Goal: Task Accomplishment & Management: Use online tool/utility

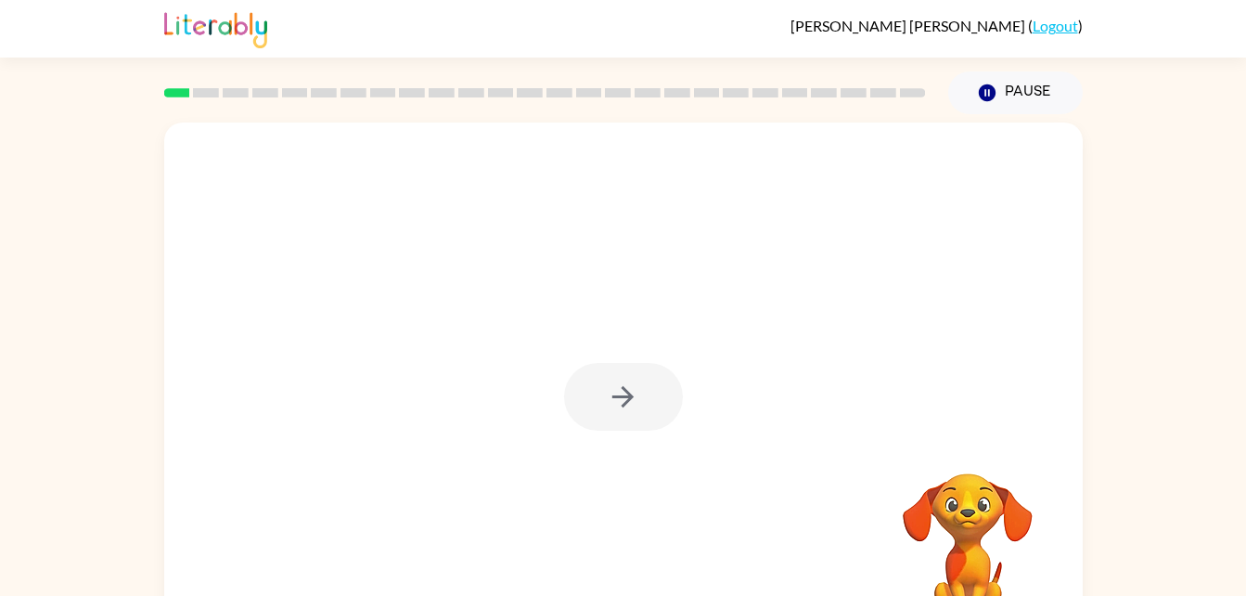
click at [973, 497] on video "Your browser must support playing .mp4 files to use Literably. Please try using…" at bounding box center [968, 538] width 186 height 186
click at [611, 379] on button "button" at bounding box center [623, 397] width 119 height 68
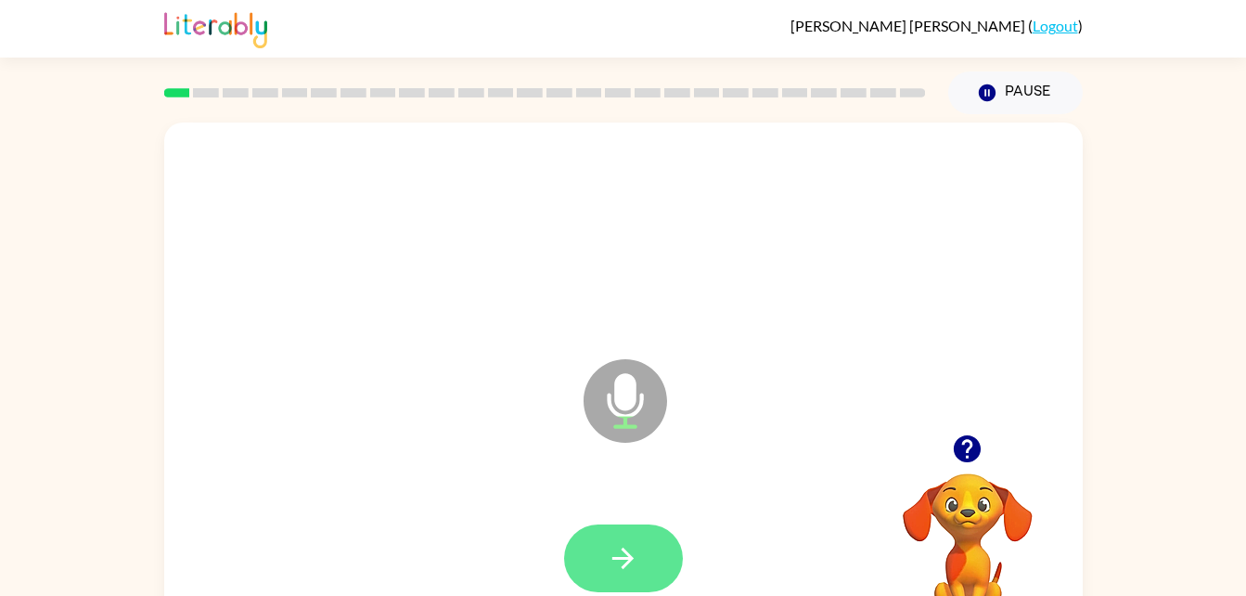
click at [623, 549] on icon "button" at bounding box center [623, 558] width 21 height 21
click at [644, 555] on button "button" at bounding box center [623, 558] width 119 height 68
click at [612, 564] on icon "button" at bounding box center [623, 558] width 32 height 32
click at [593, 561] on button "button" at bounding box center [623, 558] width 119 height 68
click at [631, 588] on button "button" at bounding box center [623, 558] width 119 height 68
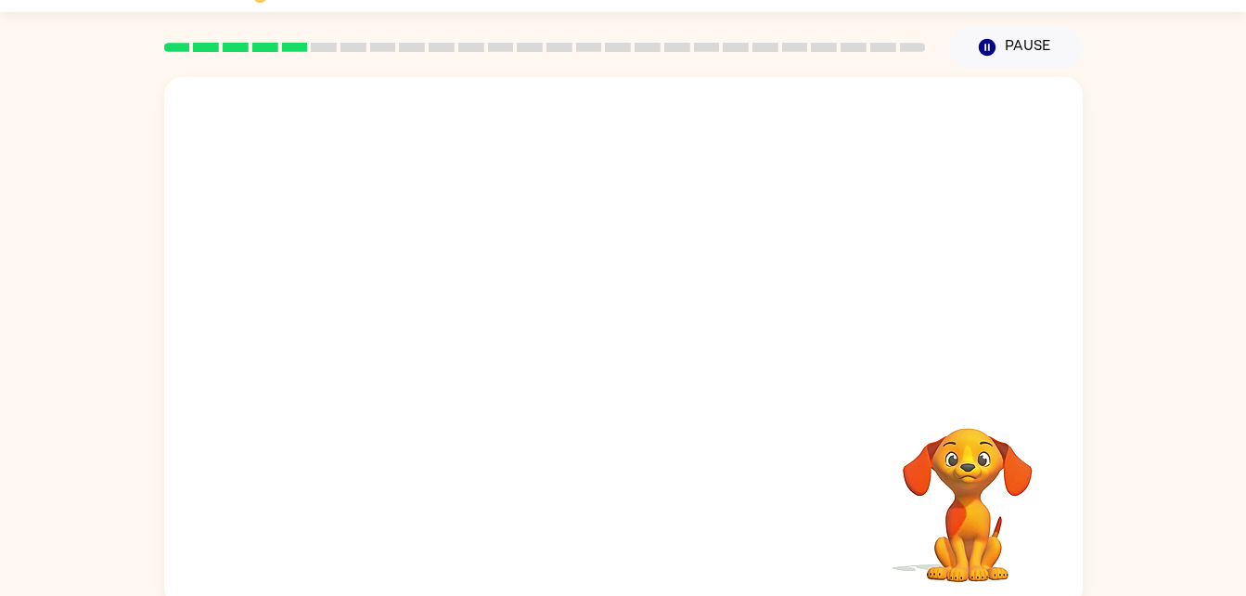
scroll to position [57, 0]
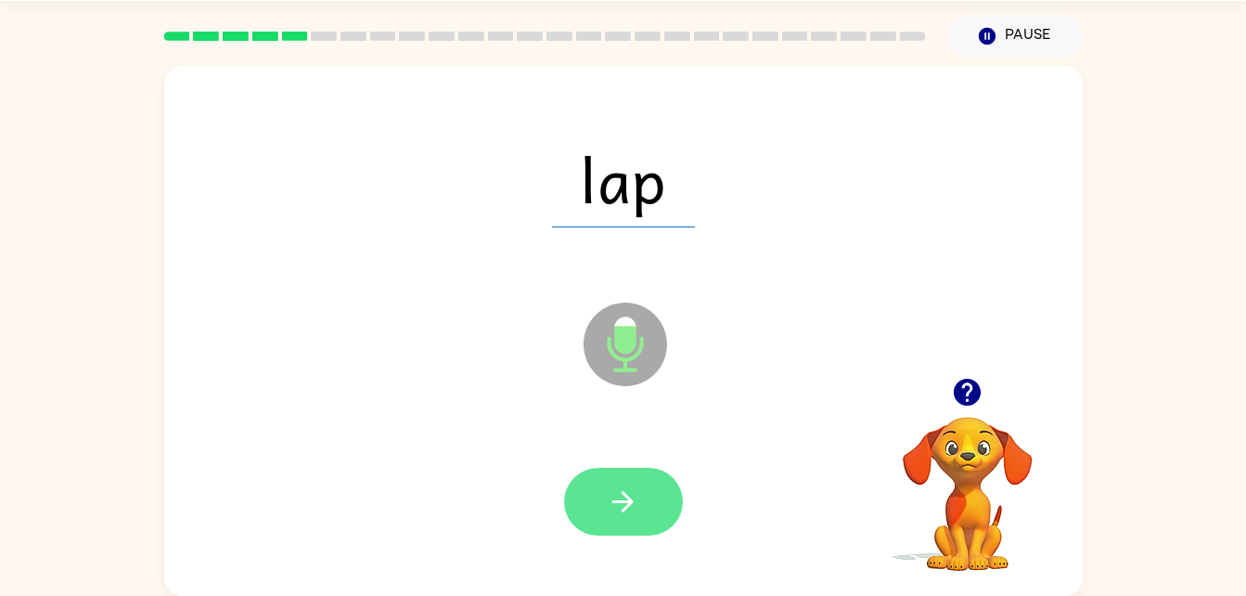
click at [627, 497] on icon "button" at bounding box center [623, 501] width 21 height 21
click at [611, 474] on button "button" at bounding box center [623, 502] width 119 height 68
click at [622, 499] on icon "button" at bounding box center [623, 501] width 32 height 32
click at [626, 493] on icon "button" at bounding box center [623, 501] width 32 height 32
click at [622, 501] on icon "button" at bounding box center [623, 501] width 21 height 21
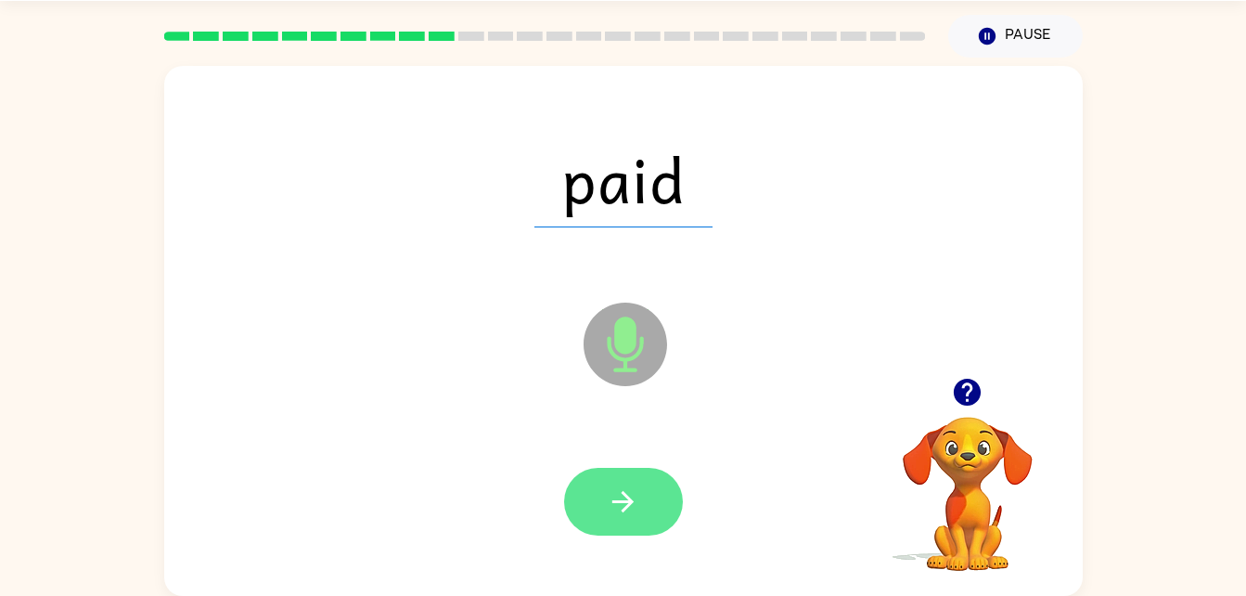
click at [610, 494] on icon "button" at bounding box center [623, 501] width 32 height 32
click at [631, 523] on button "button" at bounding box center [623, 502] width 119 height 68
click at [617, 484] on button "button" at bounding box center [623, 502] width 119 height 68
click at [592, 525] on button "button" at bounding box center [623, 502] width 119 height 68
click at [587, 504] on button "button" at bounding box center [623, 502] width 119 height 68
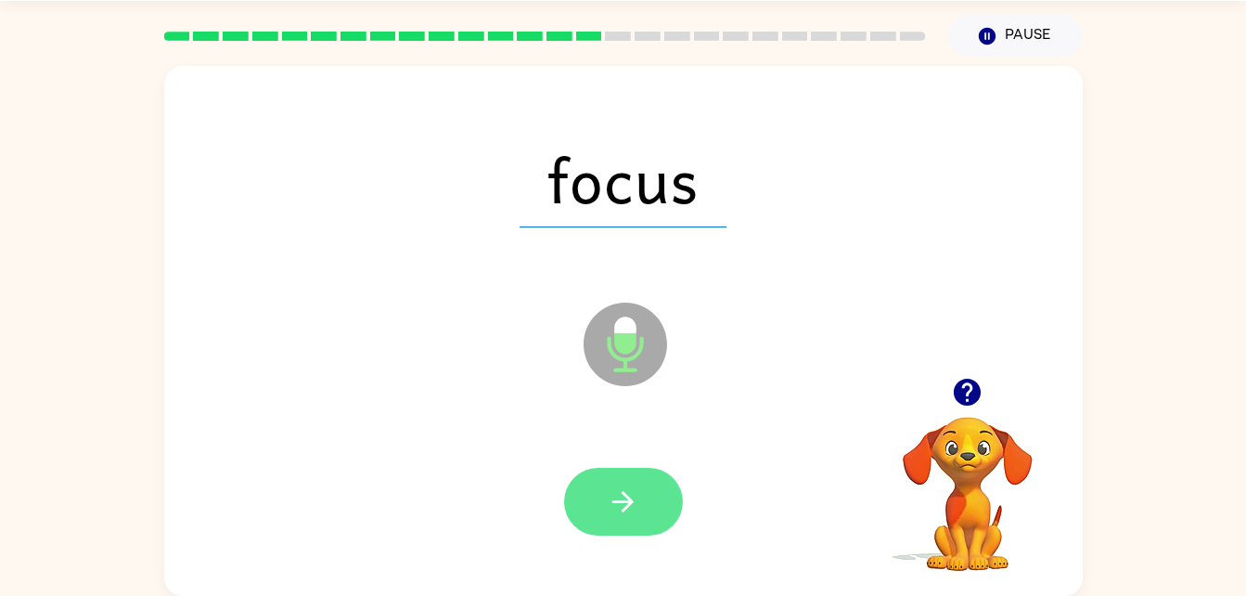
click at [636, 511] on icon "button" at bounding box center [623, 501] width 32 height 32
click at [603, 493] on button "button" at bounding box center [623, 502] width 119 height 68
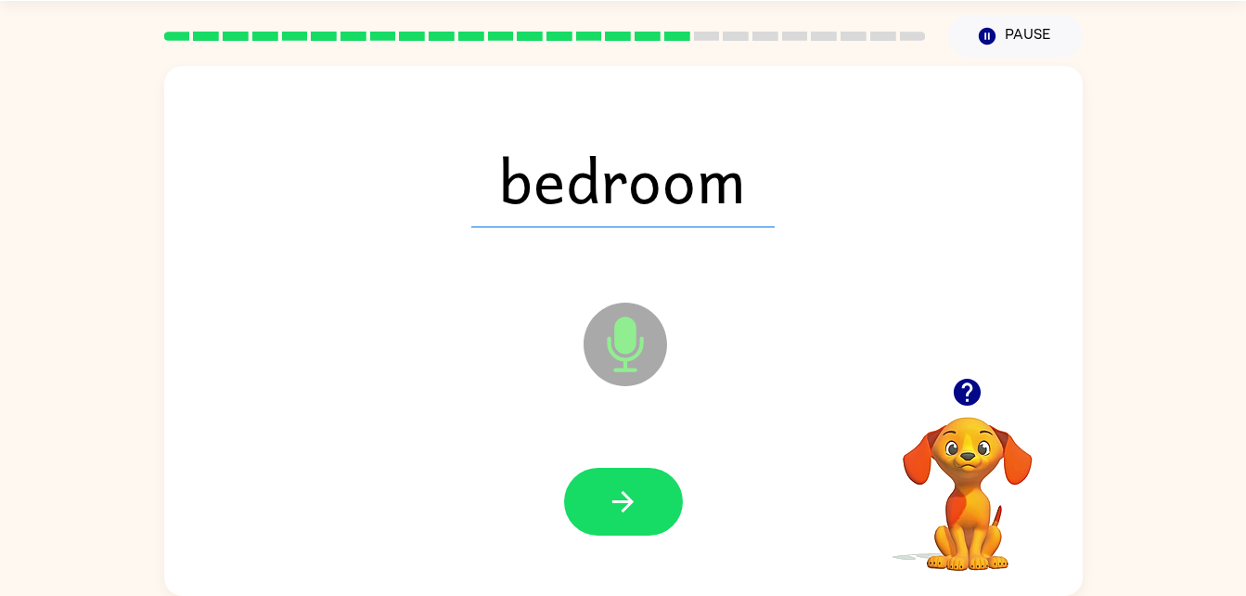
click at [593, 450] on div at bounding box center [624, 502] width 882 height 152
click at [629, 510] on icon "button" at bounding box center [623, 501] width 32 height 32
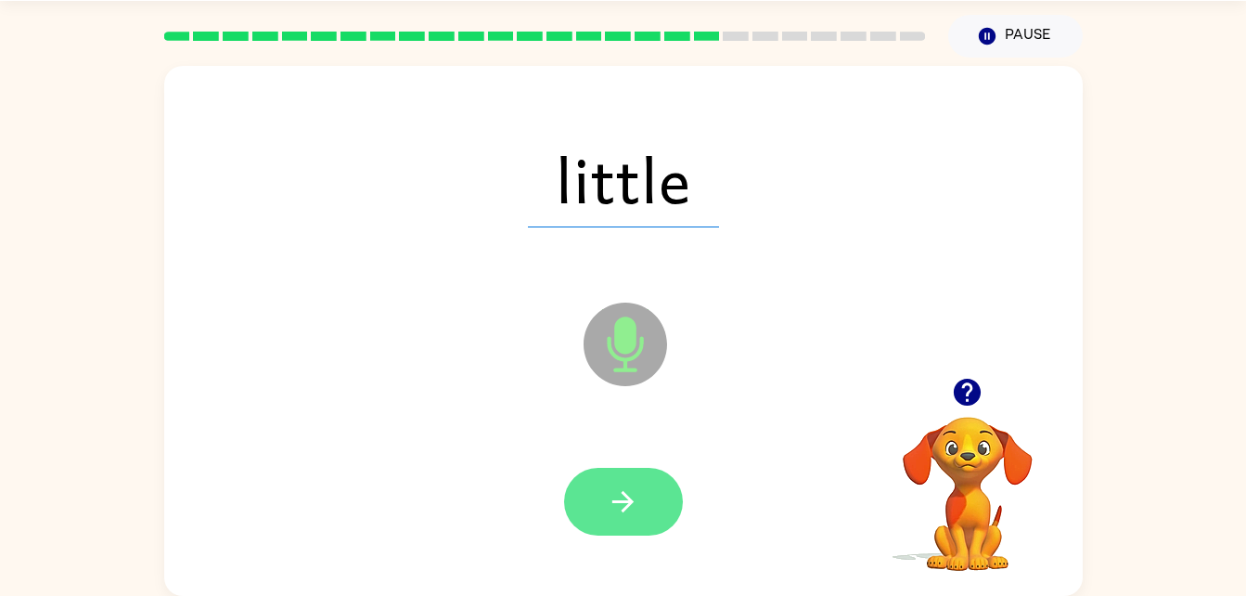
click at [624, 508] on icon "button" at bounding box center [623, 501] width 32 height 32
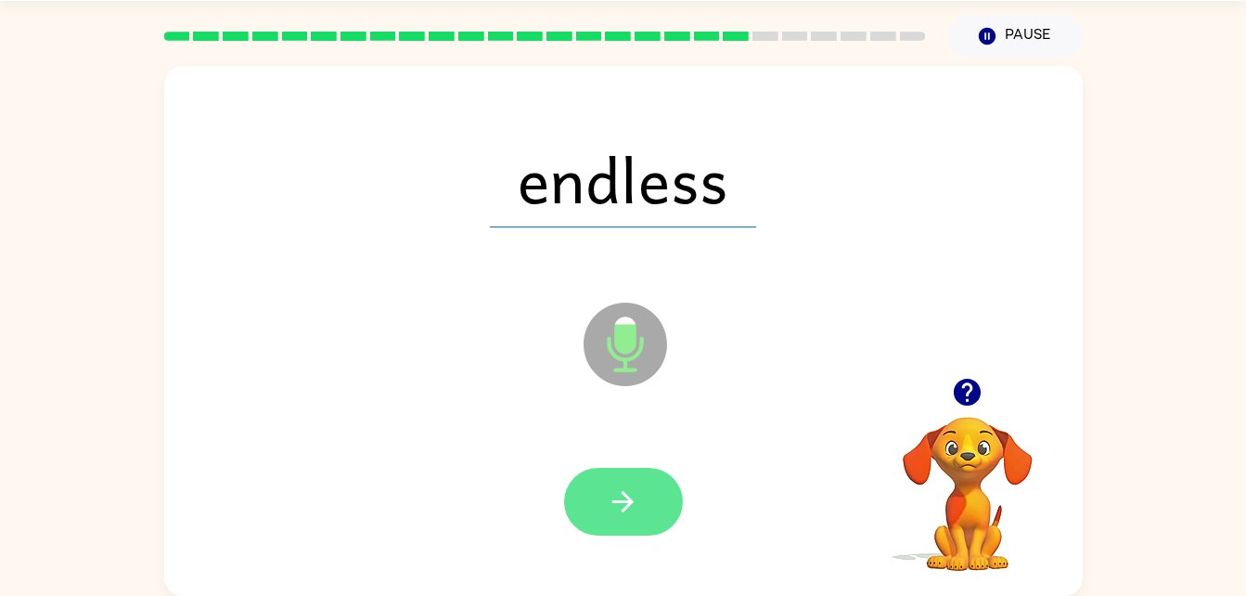
click at [597, 507] on button "button" at bounding box center [623, 502] width 119 height 68
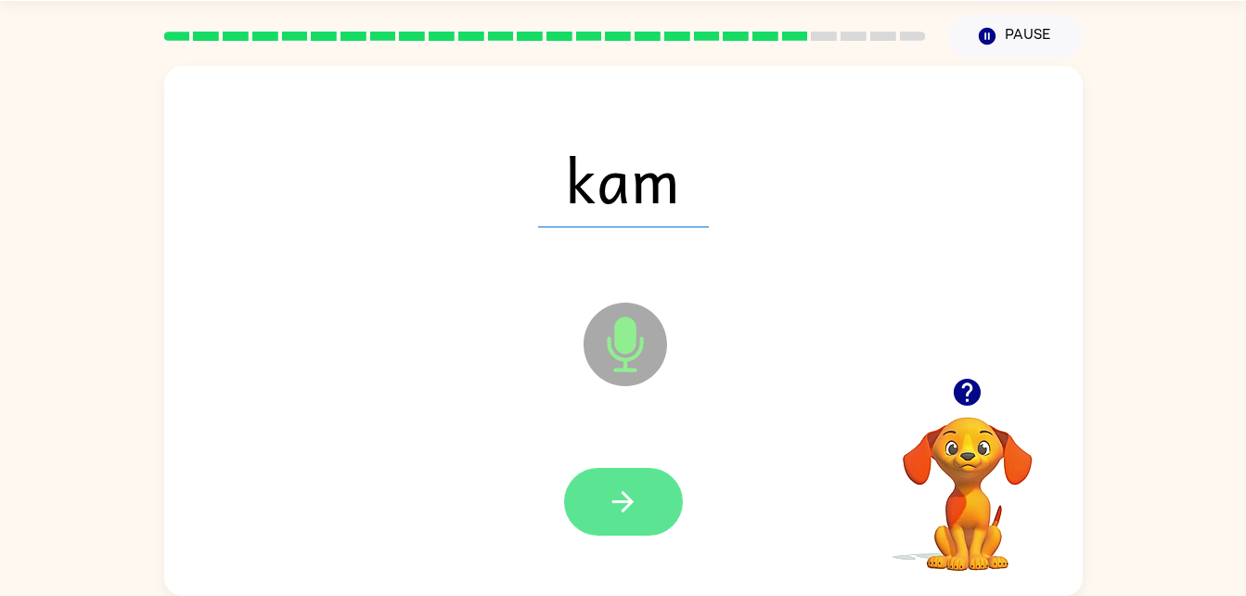
click at [614, 495] on icon "button" at bounding box center [623, 501] width 32 height 32
click at [613, 499] on icon "button" at bounding box center [623, 501] width 32 height 32
click at [607, 483] on button "button" at bounding box center [623, 502] width 119 height 68
click at [623, 516] on icon "button" at bounding box center [623, 501] width 32 height 32
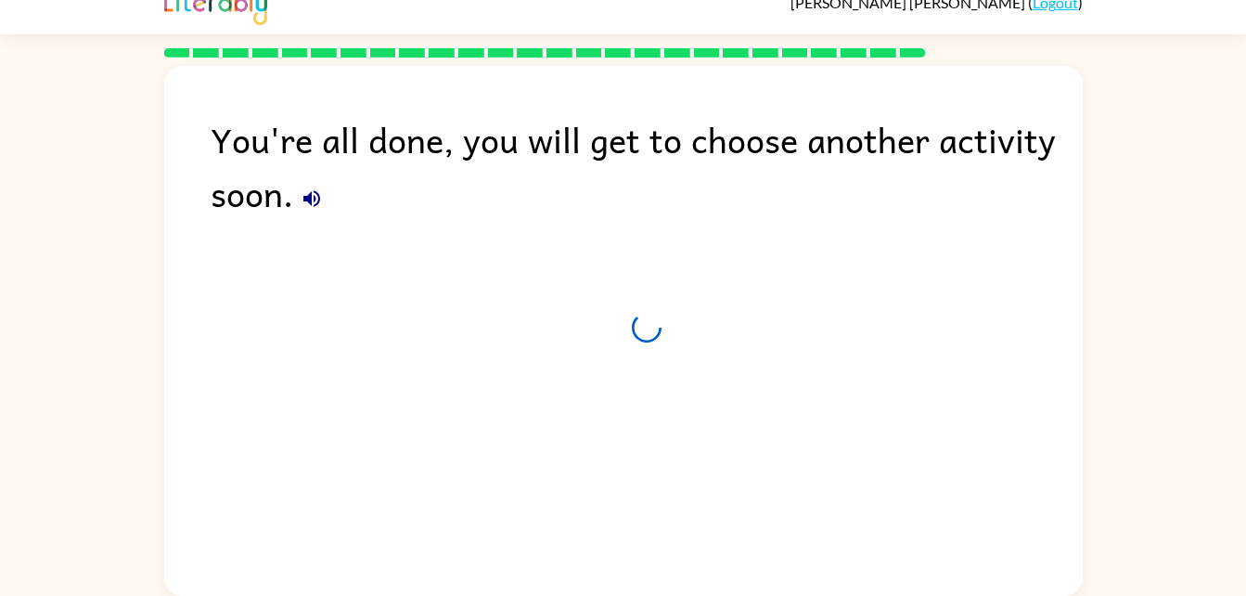
scroll to position [23, 0]
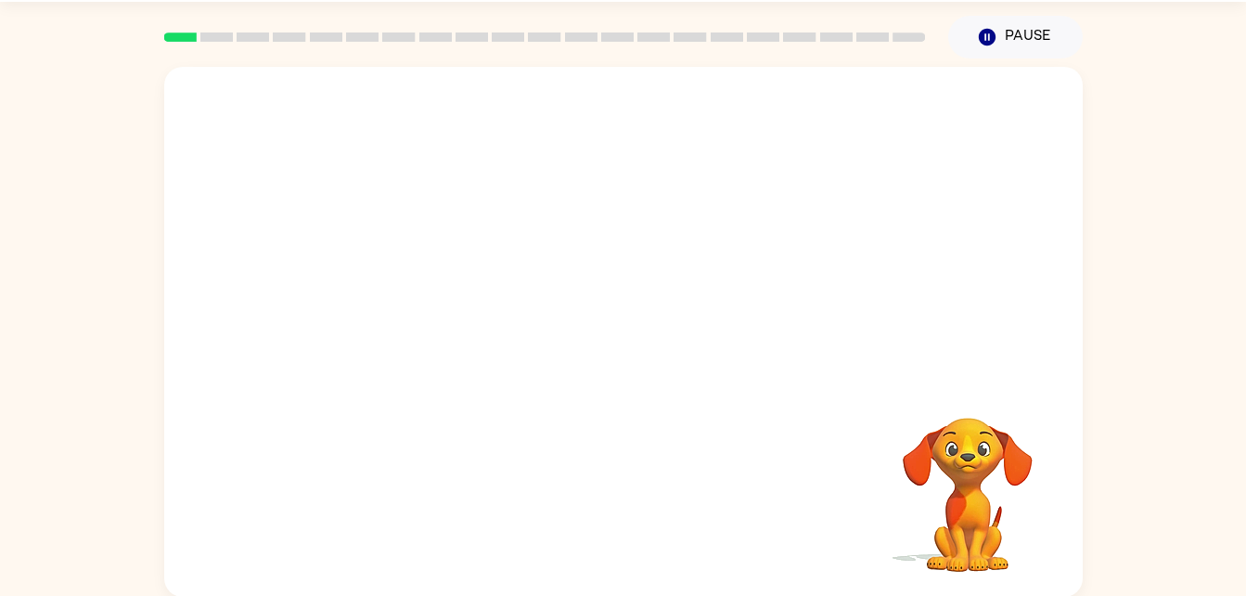
scroll to position [57, 0]
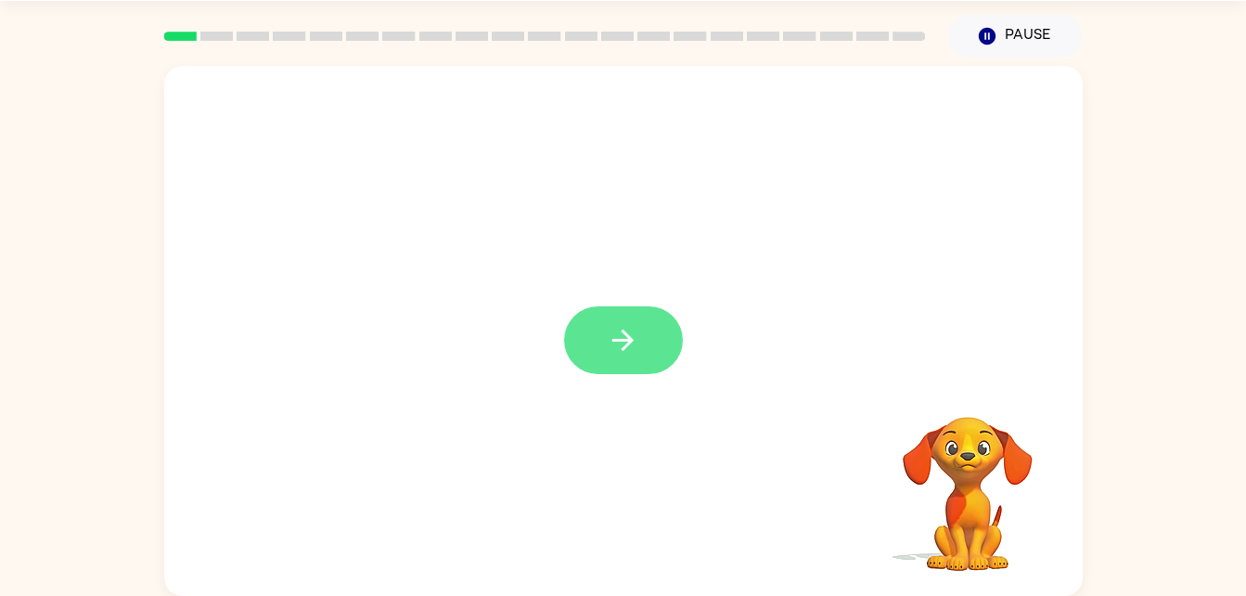
click at [609, 356] on icon "button" at bounding box center [623, 340] width 32 height 32
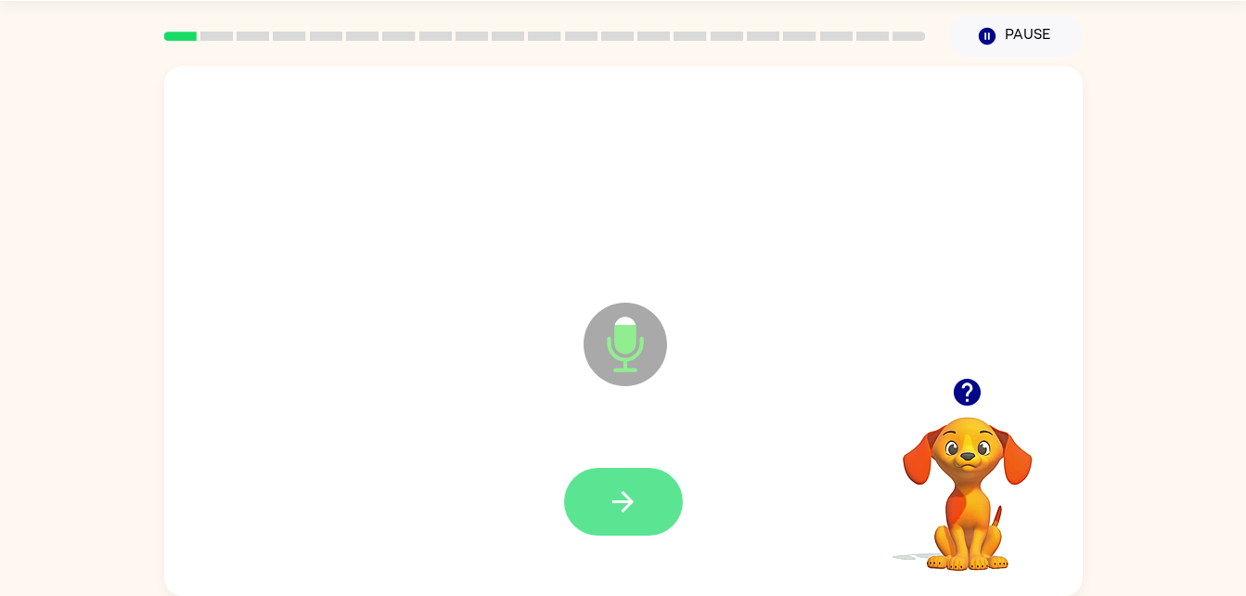
click at [604, 512] on button "button" at bounding box center [623, 502] width 119 height 68
click at [612, 485] on icon "button" at bounding box center [623, 501] width 32 height 32
click at [609, 522] on button "button" at bounding box center [623, 502] width 119 height 68
click at [607, 484] on button "button" at bounding box center [623, 502] width 119 height 68
click at [648, 490] on button "button" at bounding box center [623, 502] width 119 height 68
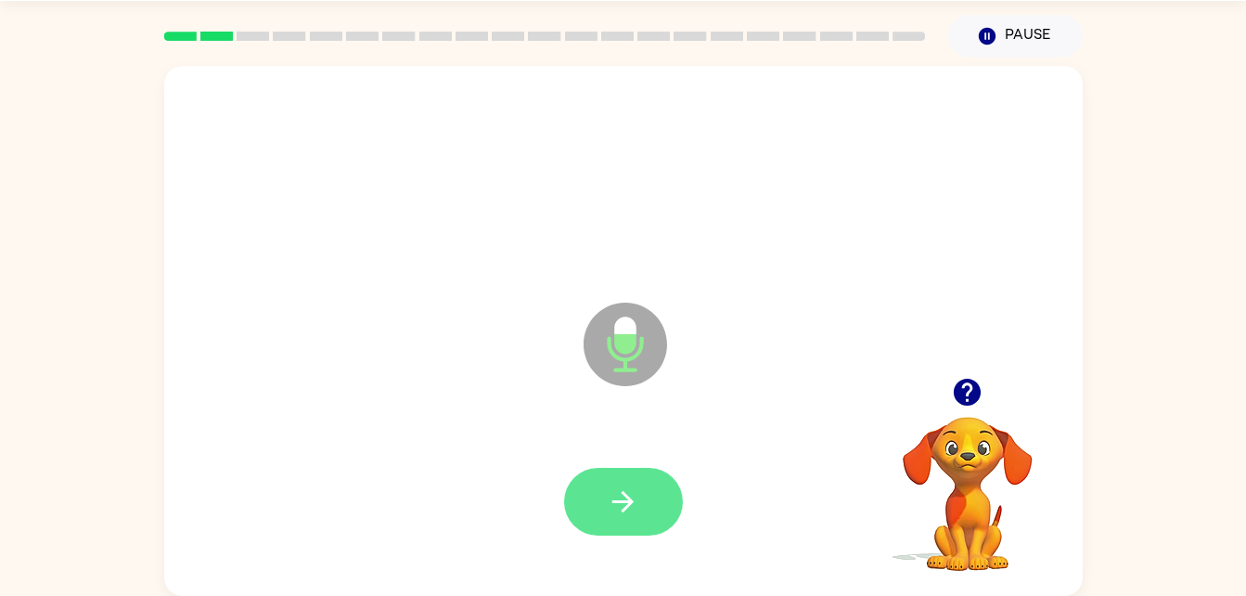
click at [612, 502] on icon "button" at bounding box center [623, 501] width 32 height 32
click at [613, 502] on icon "button" at bounding box center [623, 501] width 21 height 21
click at [613, 481] on button "button" at bounding box center [623, 502] width 119 height 68
click at [631, 501] on icon "button" at bounding box center [623, 501] width 21 height 21
click at [624, 504] on icon "button" at bounding box center [623, 501] width 32 height 32
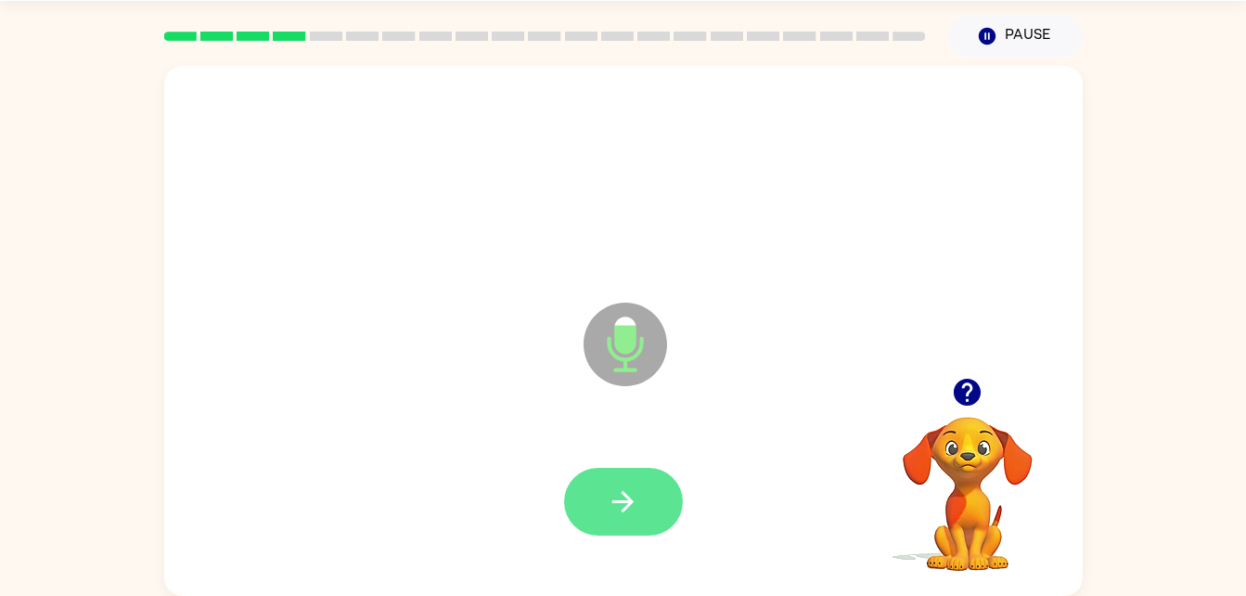
click at [617, 496] on icon "button" at bounding box center [623, 501] width 32 height 32
click at [626, 508] on icon "button" at bounding box center [623, 501] width 21 height 21
click at [615, 535] on button "button" at bounding box center [623, 502] width 119 height 68
click at [617, 496] on icon "button" at bounding box center [623, 501] width 32 height 32
click at [618, 502] on icon "button" at bounding box center [623, 501] width 21 height 21
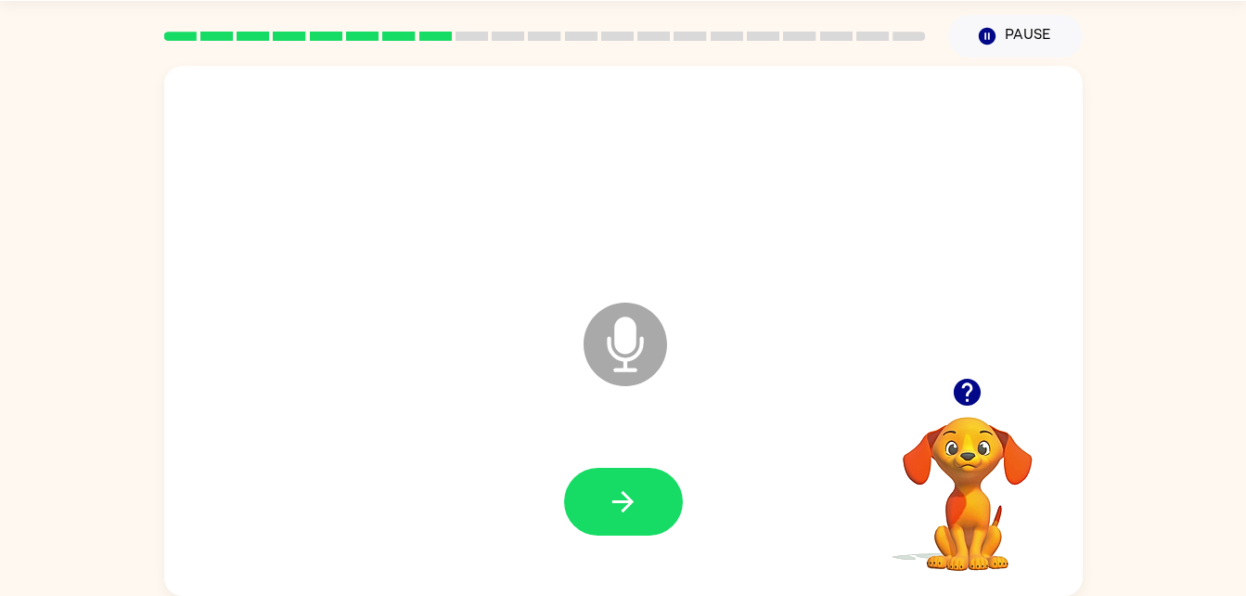
click at [587, 458] on div at bounding box center [624, 502] width 882 height 152
click at [662, 507] on button "button" at bounding box center [623, 502] width 119 height 68
click at [564, 513] on div at bounding box center [623, 502] width 119 height 68
click at [614, 510] on icon "button" at bounding box center [623, 501] width 32 height 32
click at [626, 515] on icon "button" at bounding box center [623, 501] width 32 height 32
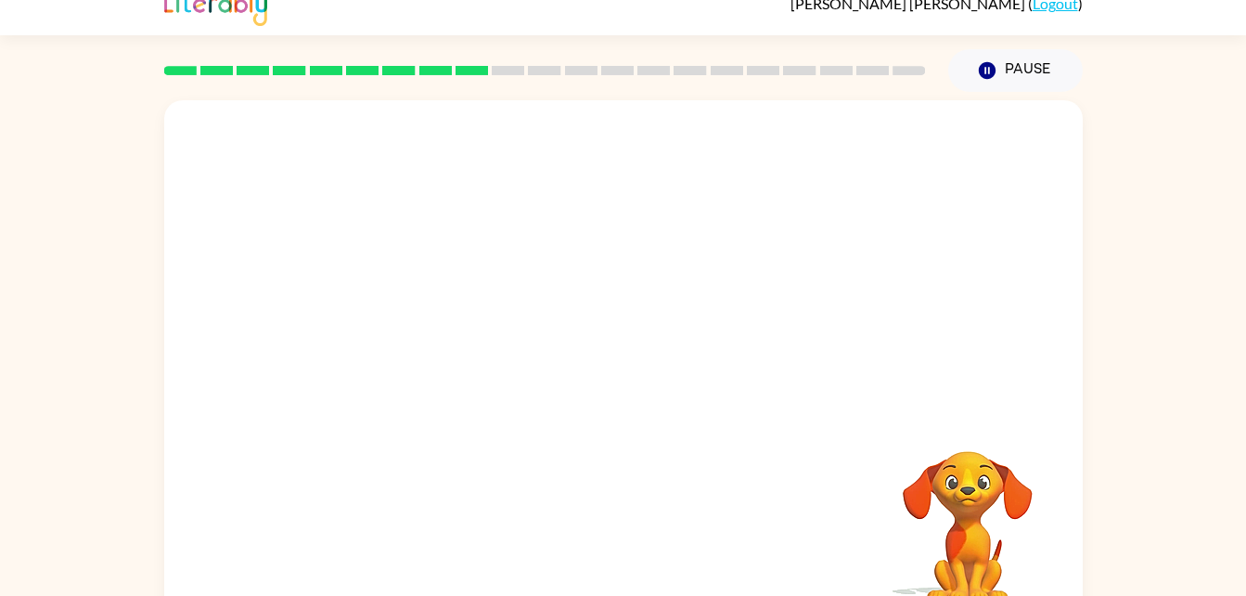
scroll to position [19, 0]
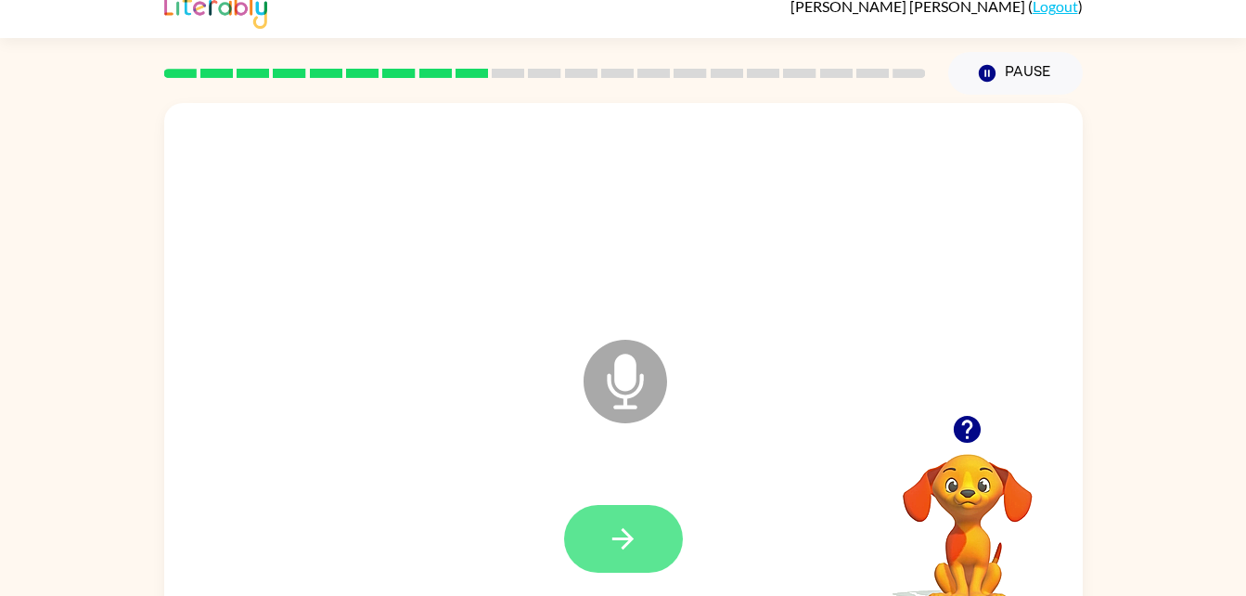
click at [653, 542] on button "button" at bounding box center [623, 539] width 119 height 68
click at [613, 541] on icon "button" at bounding box center [623, 539] width 32 height 32
click at [613, 536] on icon "button" at bounding box center [623, 539] width 32 height 32
click at [644, 519] on button "button" at bounding box center [623, 539] width 119 height 68
click at [661, 553] on button "button" at bounding box center [623, 539] width 119 height 68
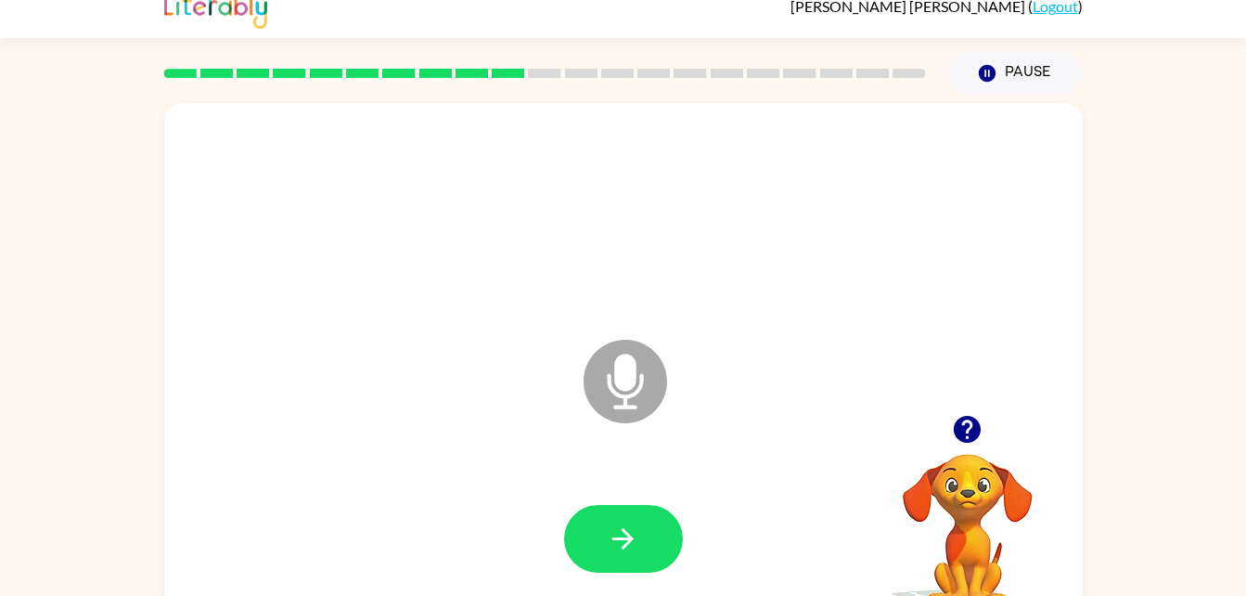
click at [45, 455] on div "Microphone The Microphone is here when it is your turn to talk Your browser mus…" at bounding box center [623, 364] width 1246 height 538
click at [57, 443] on div "Microphone The Microphone is here when it is your turn to talk Your browser mus…" at bounding box center [623, 364] width 1246 height 538
click at [60, 450] on div "Microphone The Microphone is here when it is your turn to talk Your browser mus…" at bounding box center [623, 364] width 1246 height 538
click at [60, 455] on div "Microphone The Microphone is here when it is your turn to talk Your browser mus…" at bounding box center [623, 364] width 1246 height 538
click at [55, 458] on div "Microphone The Microphone is here when it is your turn to talk Your browser mus…" at bounding box center [623, 364] width 1246 height 538
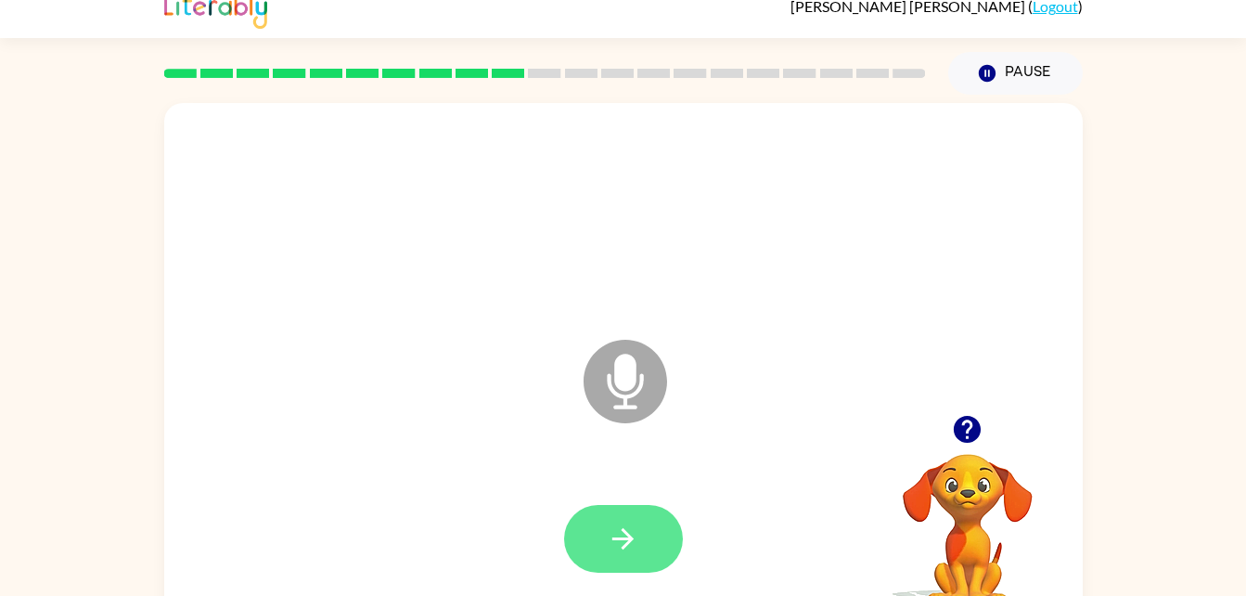
click at [614, 538] on icon "button" at bounding box center [623, 538] width 21 height 21
click at [635, 552] on icon "button" at bounding box center [623, 539] width 32 height 32
click at [600, 534] on button "button" at bounding box center [623, 539] width 119 height 68
click at [634, 539] on icon "button" at bounding box center [623, 539] width 32 height 32
click at [628, 541] on icon "button" at bounding box center [623, 538] width 21 height 21
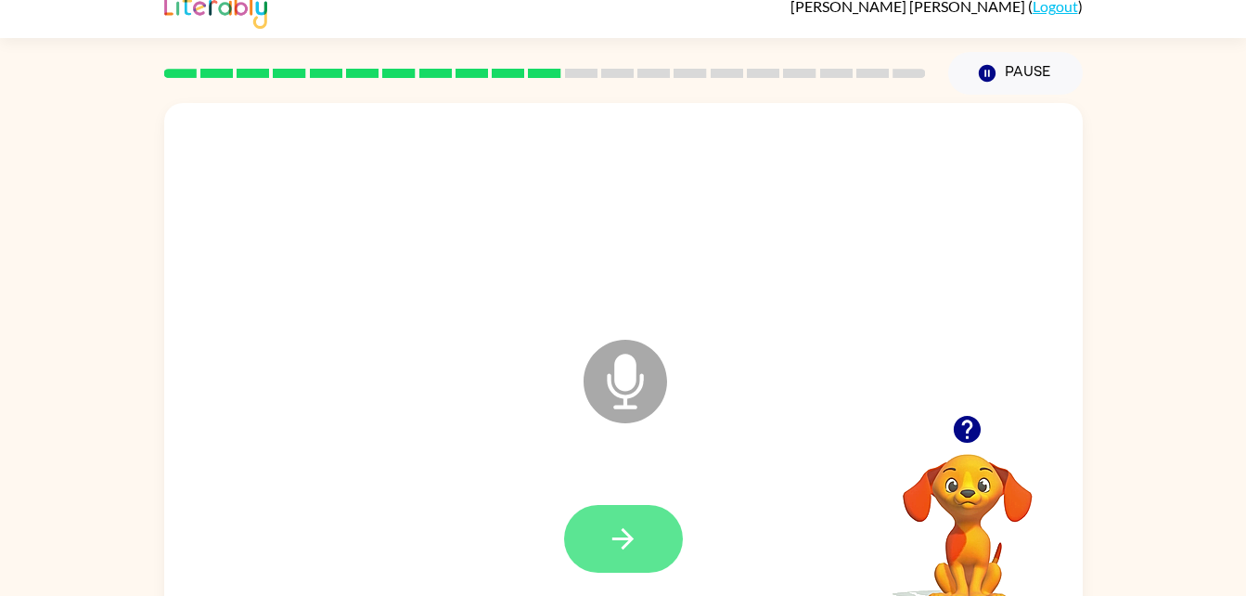
click at [634, 531] on icon "button" at bounding box center [623, 539] width 32 height 32
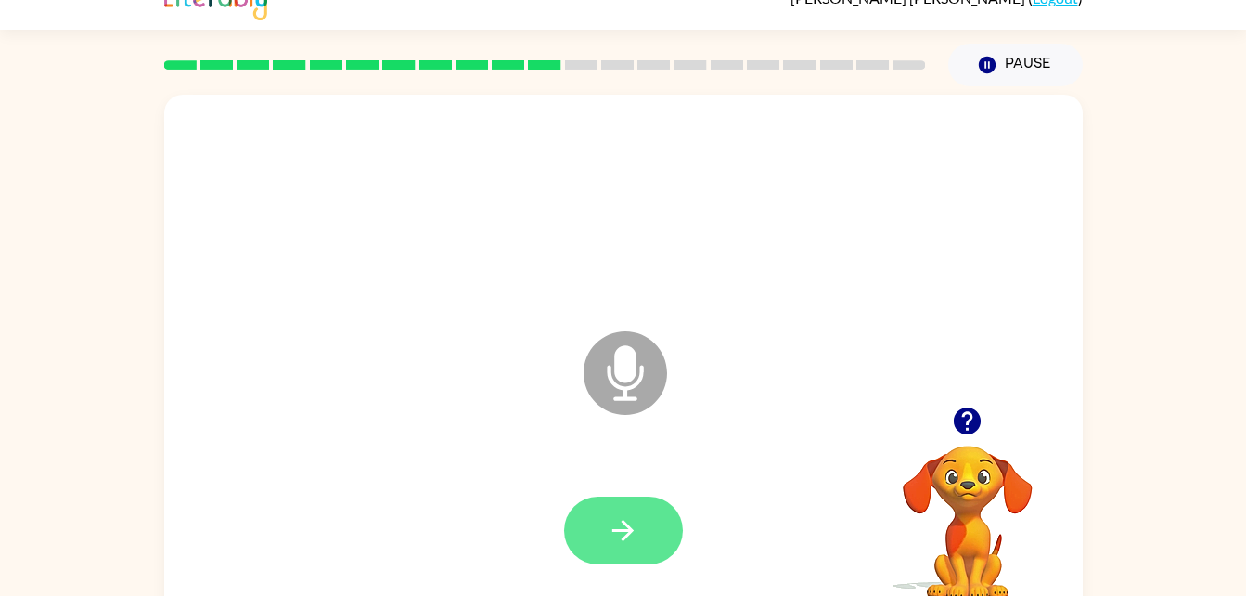
click at [625, 554] on button "button" at bounding box center [623, 531] width 119 height 68
click at [646, 512] on button "button" at bounding box center [623, 531] width 119 height 68
click at [651, 515] on button "button" at bounding box center [623, 531] width 119 height 68
click at [608, 508] on button "button" at bounding box center [623, 531] width 119 height 68
click at [637, 537] on icon "button" at bounding box center [623, 530] width 32 height 32
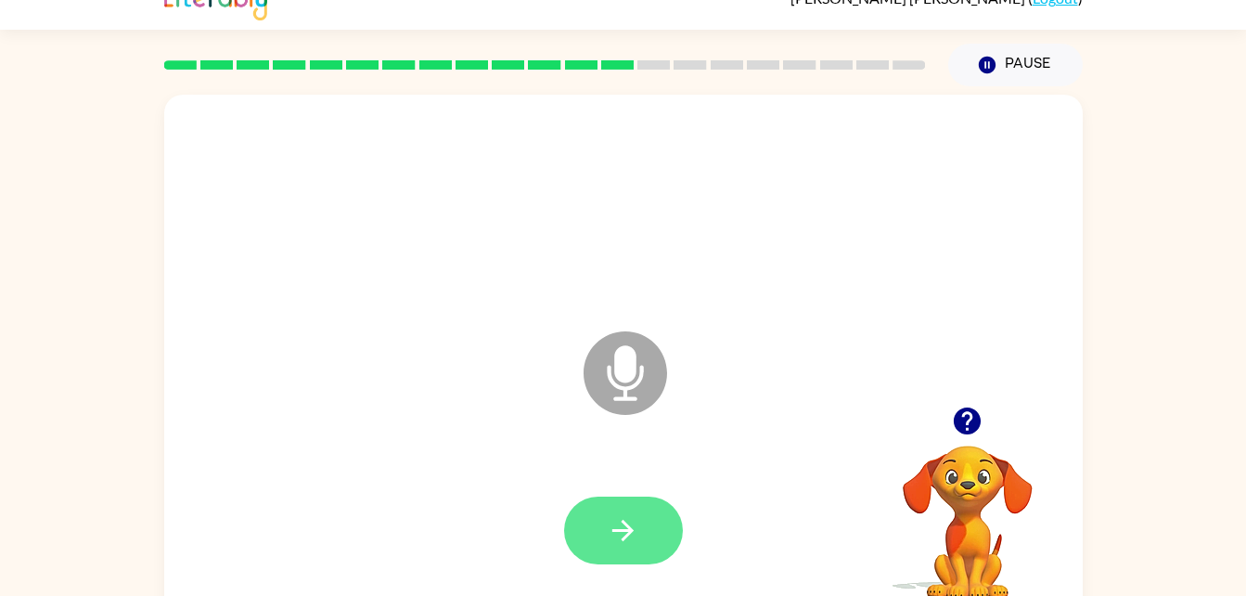
click at [630, 521] on icon "button" at bounding box center [623, 530] width 32 height 32
click at [665, 553] on button "button" at bounding box center [623, 531] width 119 height 68
click at [585, 521] on button "button" at bounding box center [623, 531] width 119 height 68
click at [605, 529] on button "button" at bounding box center [623, 531] width 119 height 68
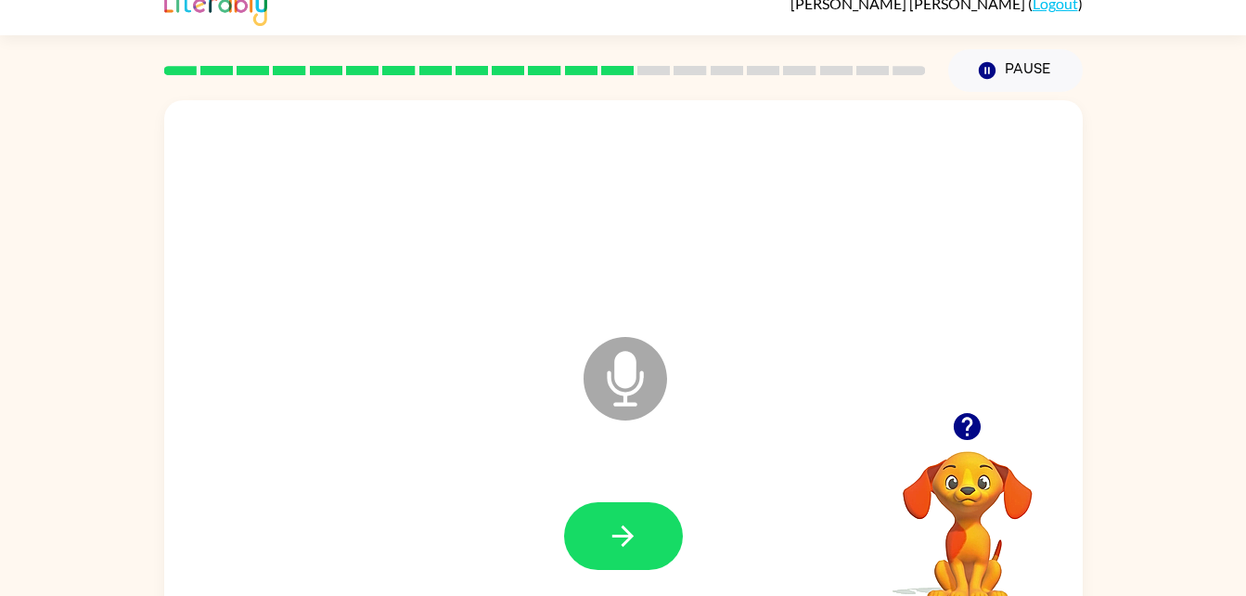
scroll to position [0, 0]
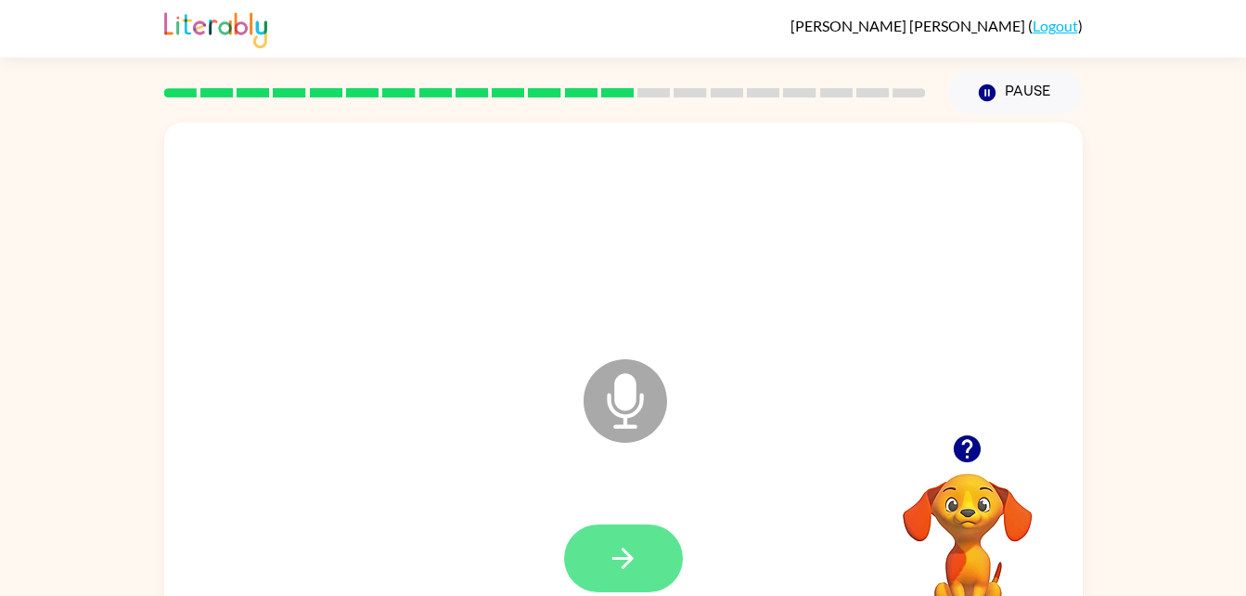
click at [609, 542] on icon "button" at bounding box center [623, 558] width 32 height 32
click at [625, 565] on icon "button" at bounding box center [623, 558] width 21 height 21
click at [606, 570] on button "button" at bounding box center [623, 558] width 119 height 68
click at [624, 561] on icon "button" at bounding box center [623, 558] width 32 height 32
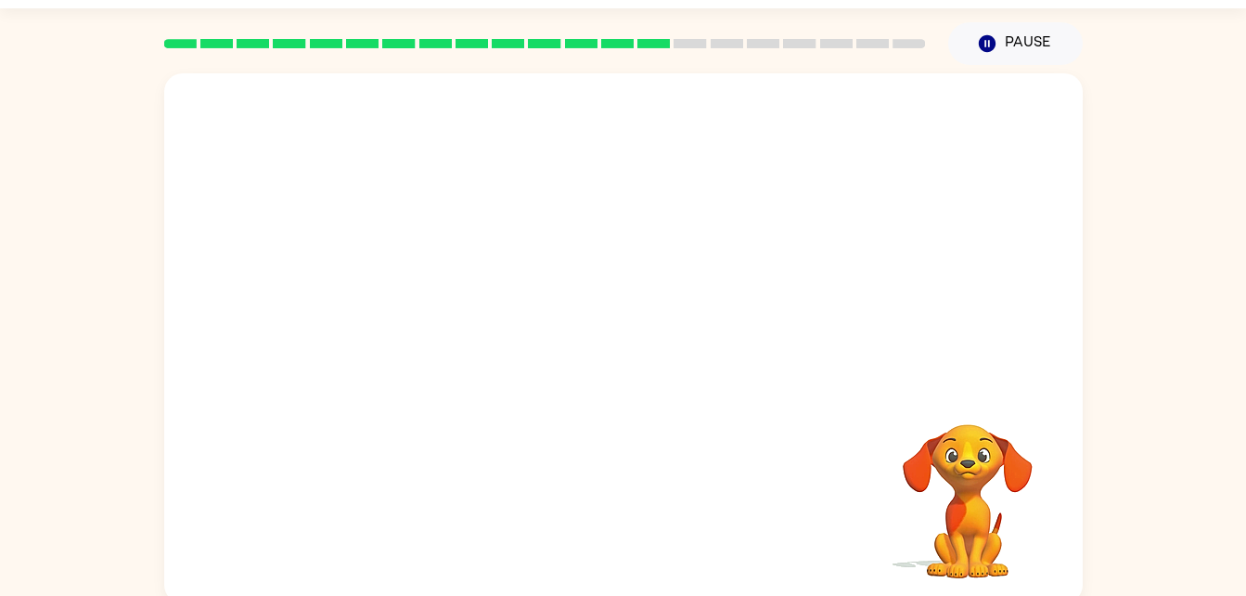
scroll to position [57, 0]
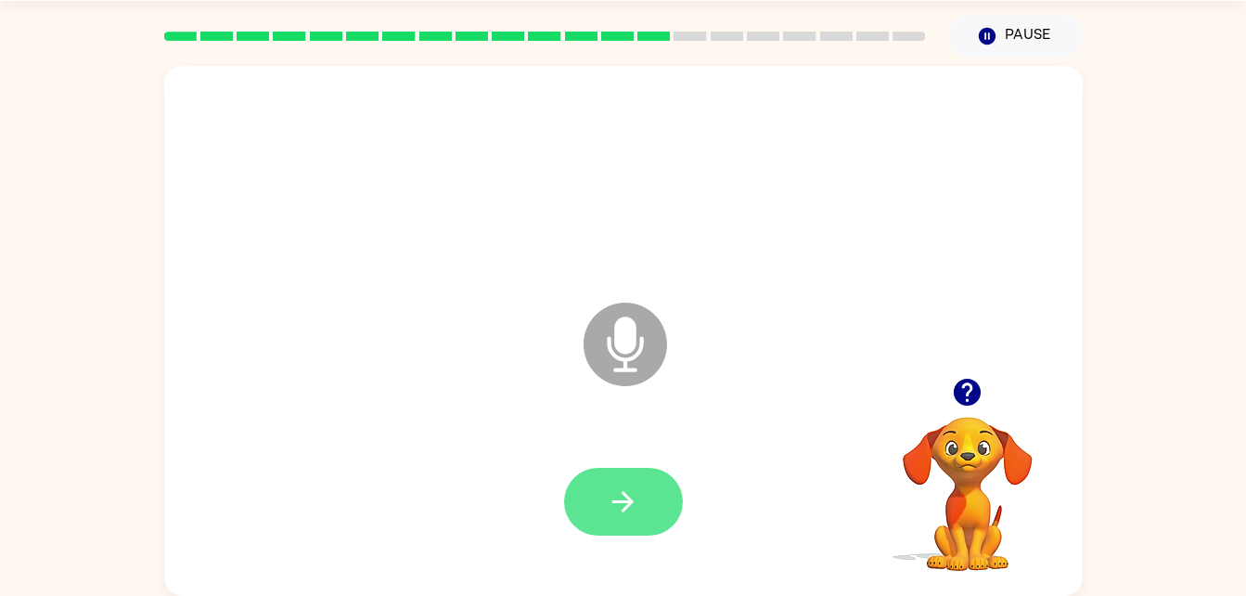
click at [625, 499] on icon "button" at bounding box center [623, 501] width 32 height 32
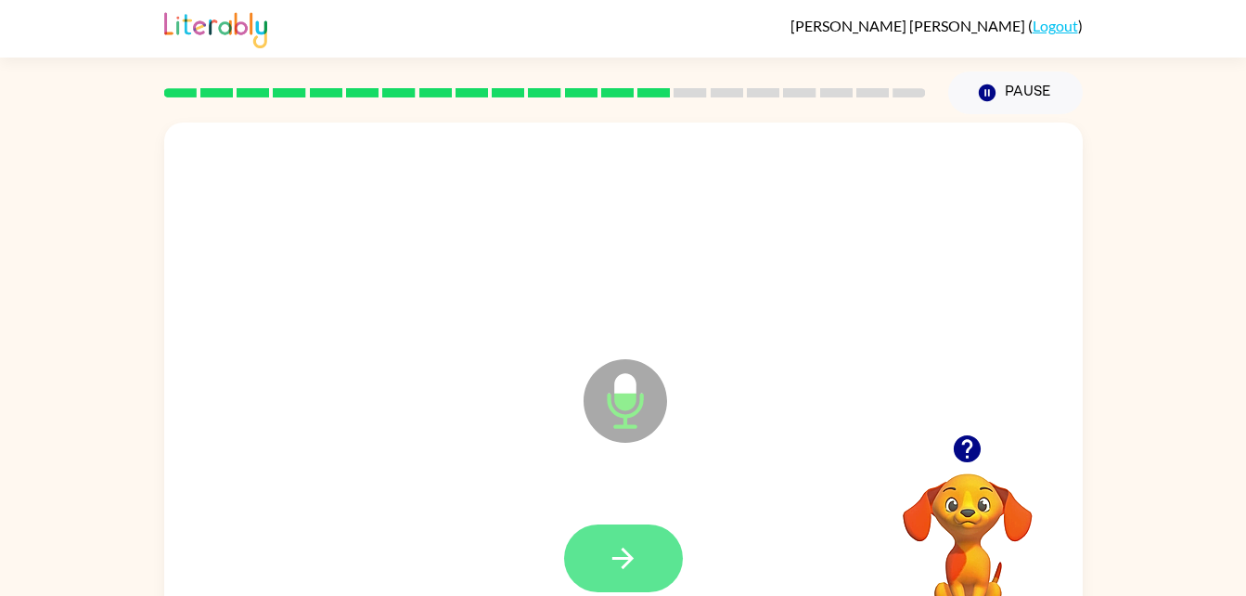
click at [617, 538] on button "button" at bounding box center [623, 558] width 119 height 68
click at [607, 549] on icon "button" at bounding box center [623, 558] width 32 height 32
click at [613, 554] on icon "button" at bounding box center [623, 558] width 32 height 32
click at [601, 528] on button "button" at bounding box center [623, 558] width 119 height 68
click at [614, 558] on icon "button" at bounding box center [623, 558] width 21 height 21
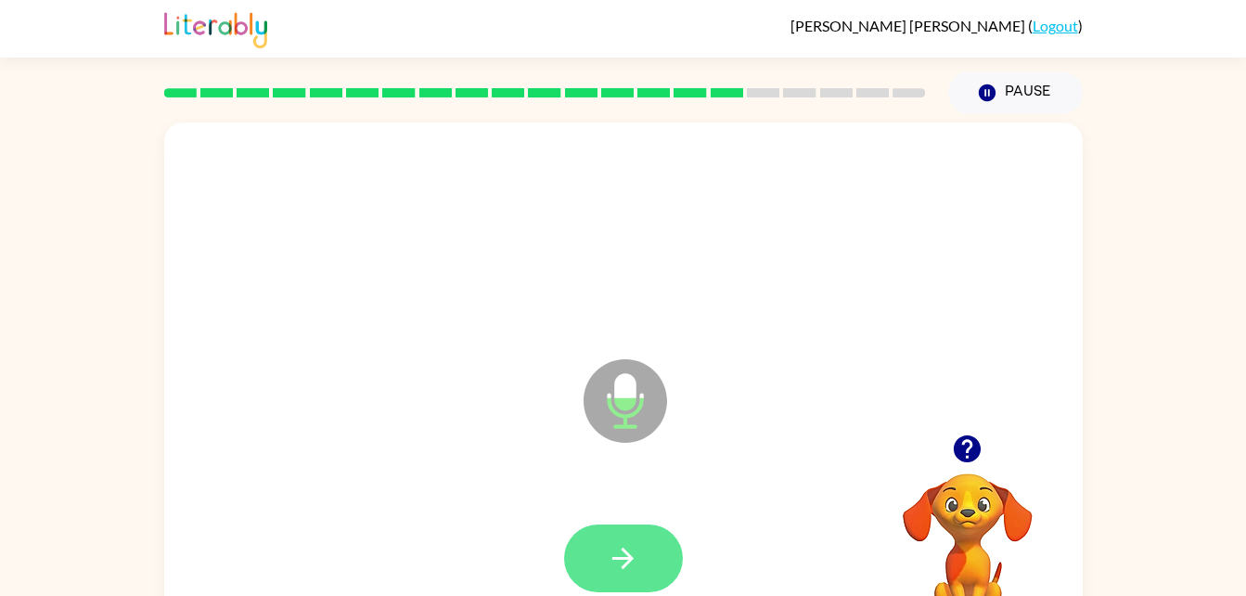
click at [602, 556] on button "button" at bounding box center [623, 558] width 119 height 68
click at [627, 540] on button "button" at bounding box center [623, 558] width 119 height 68
click at [644, 564] on button "button" at bounding box center [623, 558] width 119 height 68
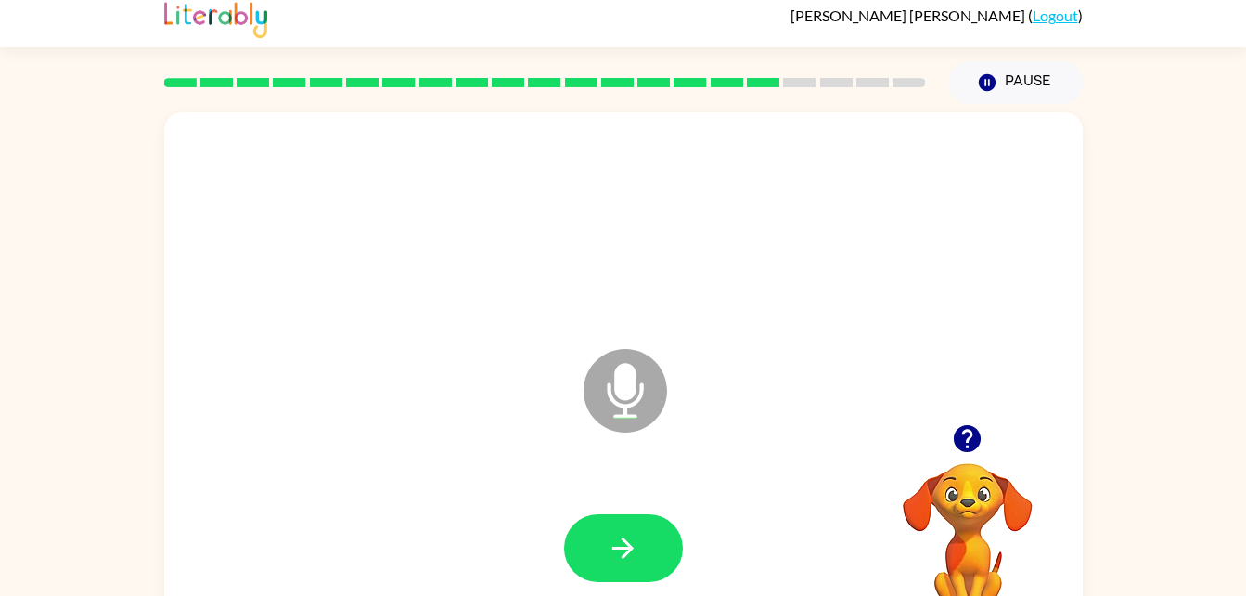
scroll to position [40, 0]
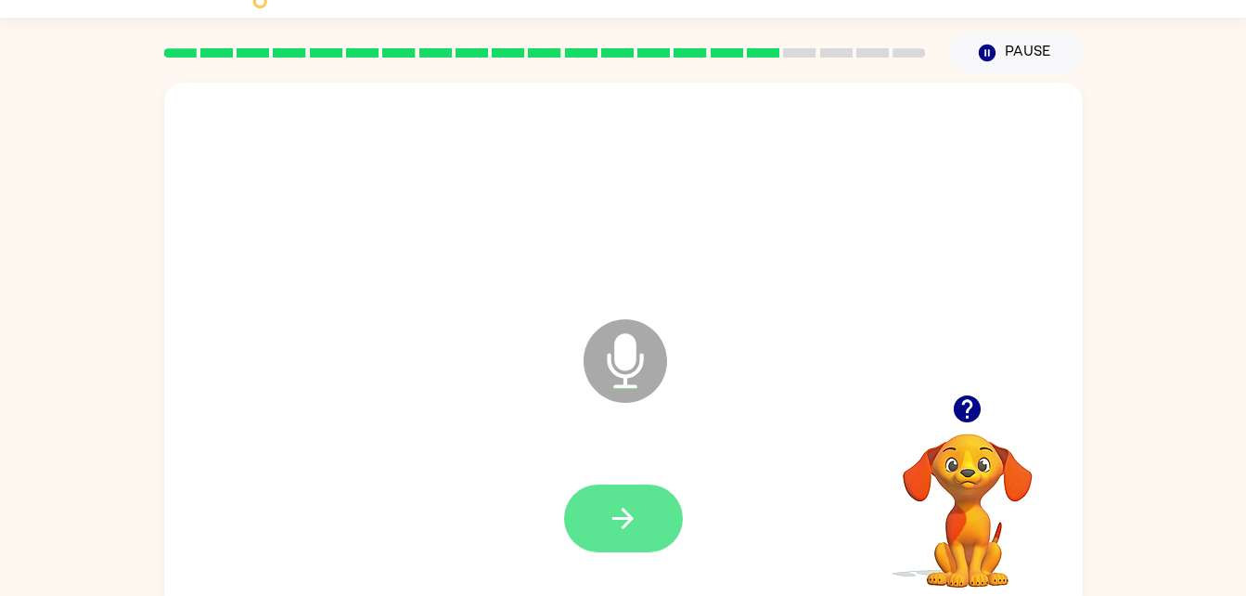
click at [629, 502] on icon "button" at bounding box center [623, 518] width 32 height 32
click at [619, 507] on div at bounding box center [623, 518] width 119 height 68
click at [627, 527] on icon "button" at bounding box center [623, 518] width 32 height 32
click at [614, 544] on button "button" at bounding box center [623, 518] width 119 height 68
click at [645, 515] on button "button" at bounding box center [623, 518] width 119 height 68
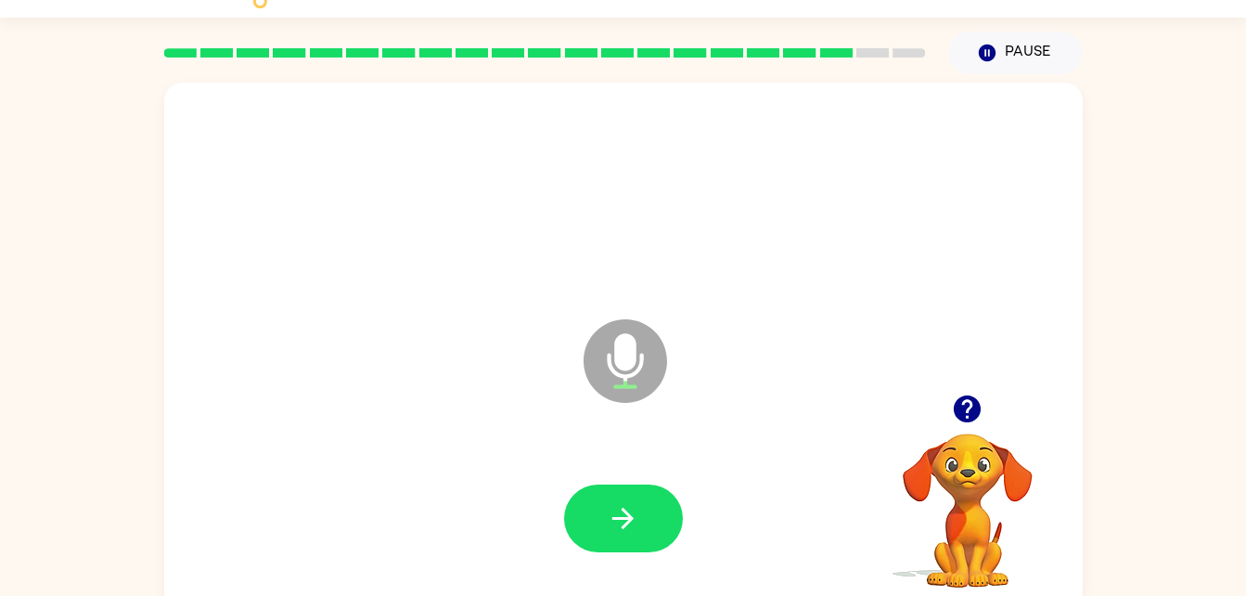
scroll to position [24, 0]
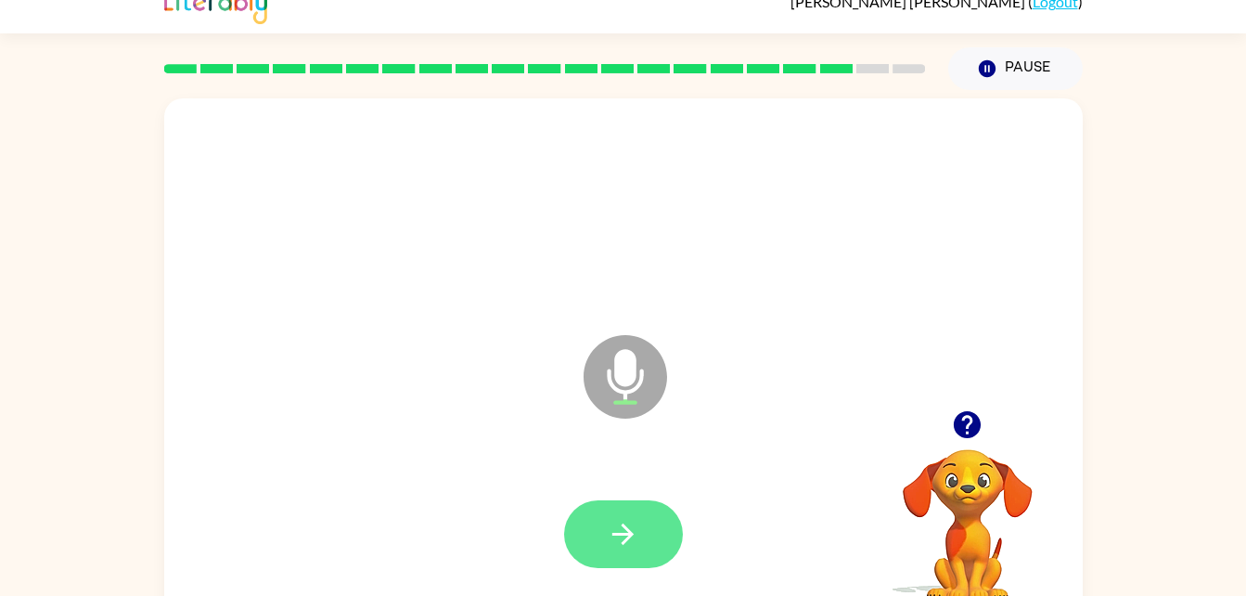
click at [659, 525] on button "button" at bounding box center [623, 534] width 119 height 68
click at [629, 536] on icon "button" at bounding box center [623, 533] width 21 height 21
click at [624, 556] on button "button" at bounding box center [623, 534] width 119 height 68
click at [648, 501] on button "button" at bounding box center [623, 534] width 119 height 68
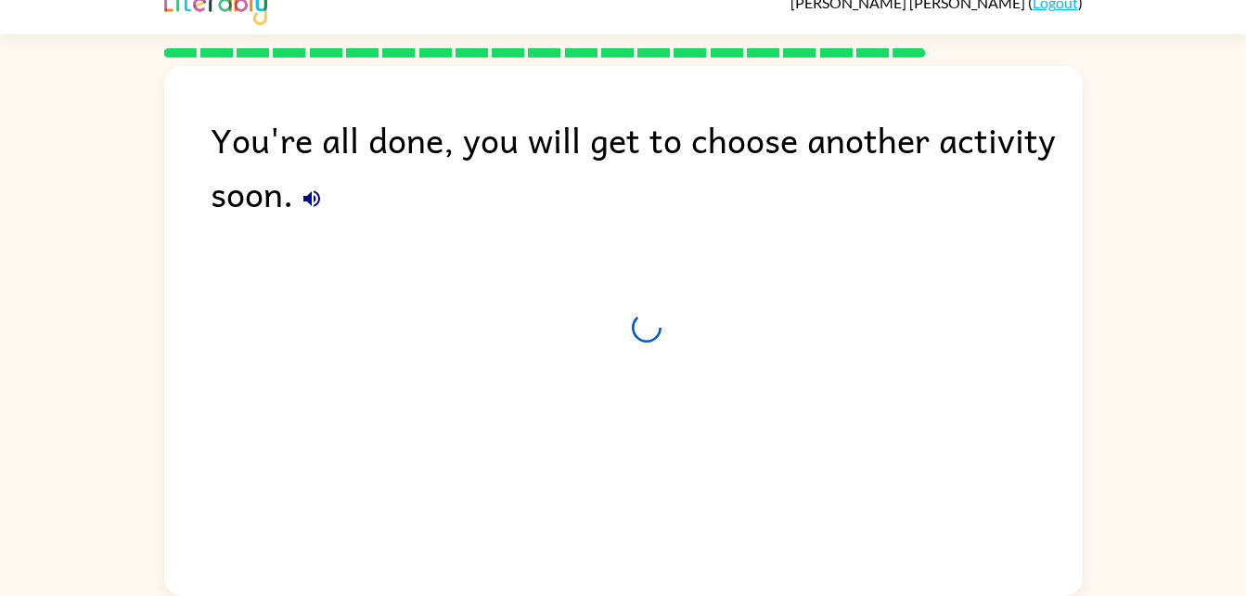
scroll to position [23, 0]
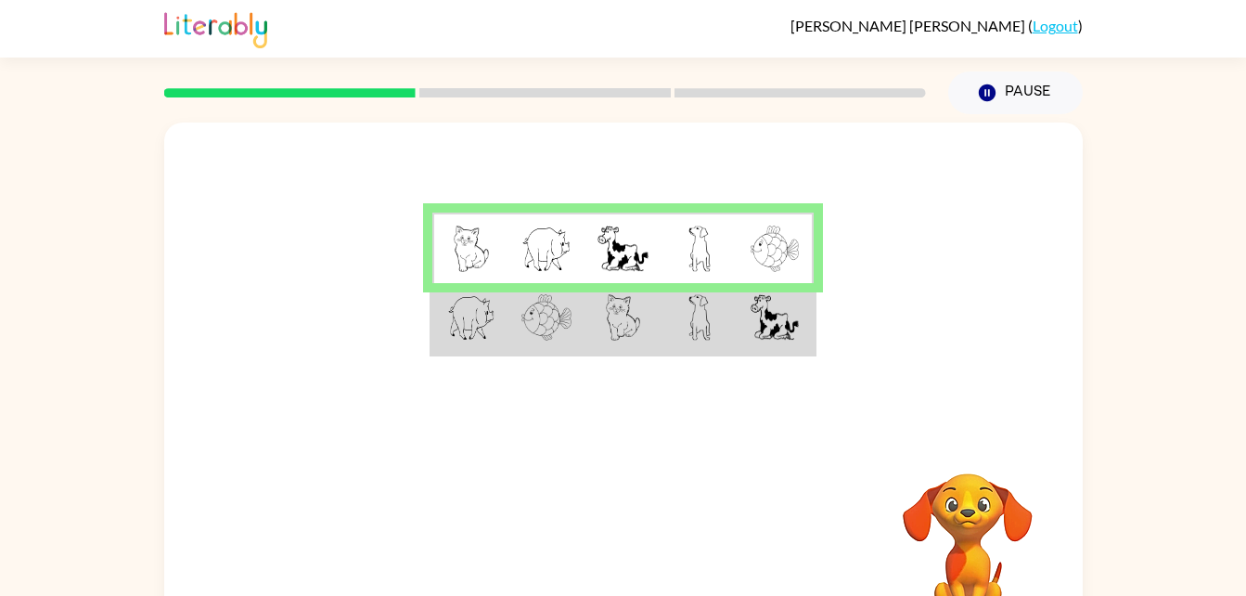
click at [721, 331] on td at bounding box center [700, 318] width 76 height 71
click at [742, 334] on td at bounding box center [776, 318] width 76 height 71
click at [740, 326] on td at bounding box center [776, 318] width 76 height 71
click at [736, 302] on td at bounding box center [700, 318] width 76 height 71
click at [752, 317] on img at bounding box center [775, 317] width 48 height 46
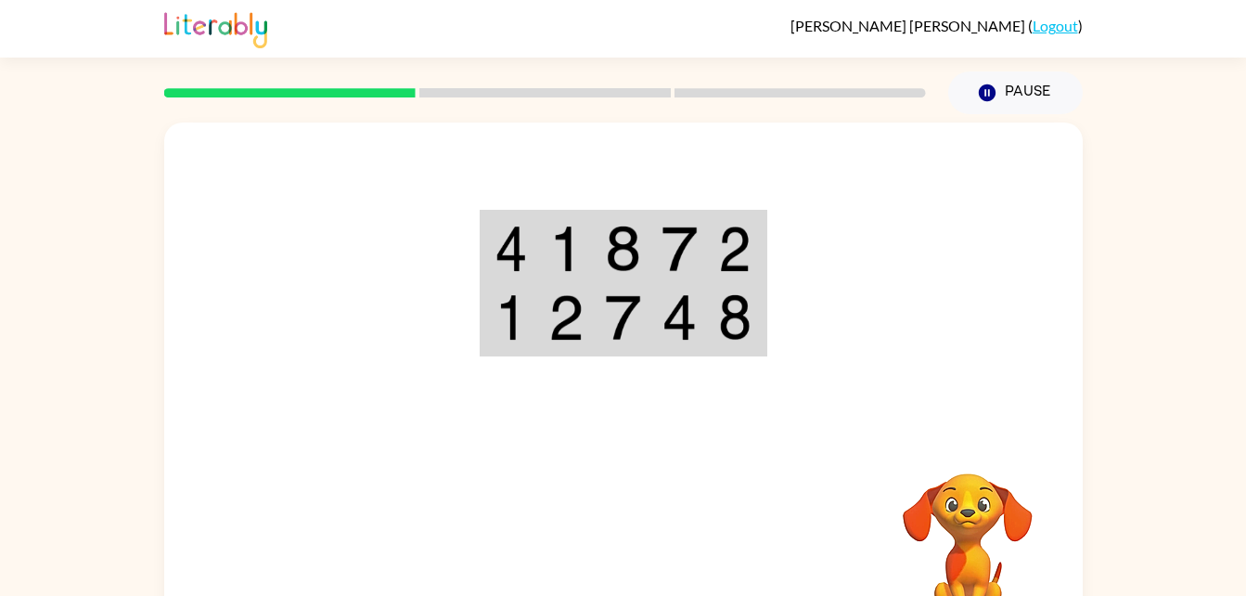
click at [691, 252] on img at bounding box center [679, 249] width 35 height 46
click at [683, 257] on img at bounding box center [679, 249] width 35 height 46
click at [672, 258] on img at bounding box center [679, 249] width 35 height 46
click at [673, 252] on img at bounding box center [679, 249] width 35 height 46
click at [668, 235] on img at bounding box center [679, 249] width 35 height 46
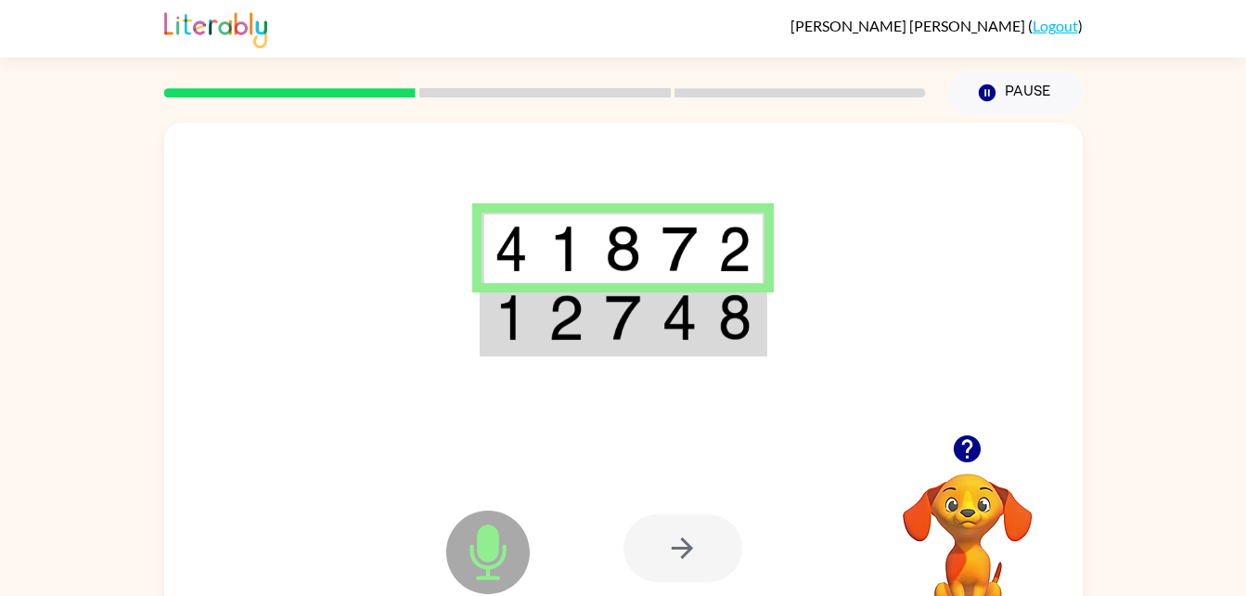
click at [703, 557] on div at bounding box center [683, 548] width 119 height 68
click at [689, 557] on div at bounding box center [683, 548] width 119 height 68
click at [690, 552] on div at bounding box center [683, 548] width 119 height 68
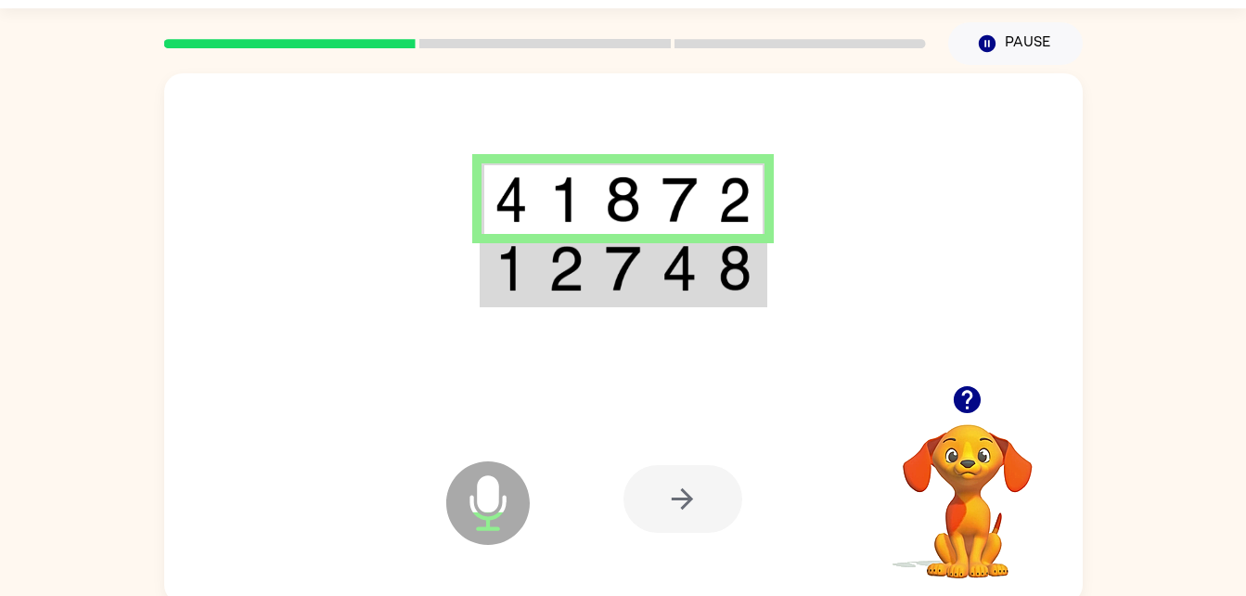
scroll to position [52, 0]
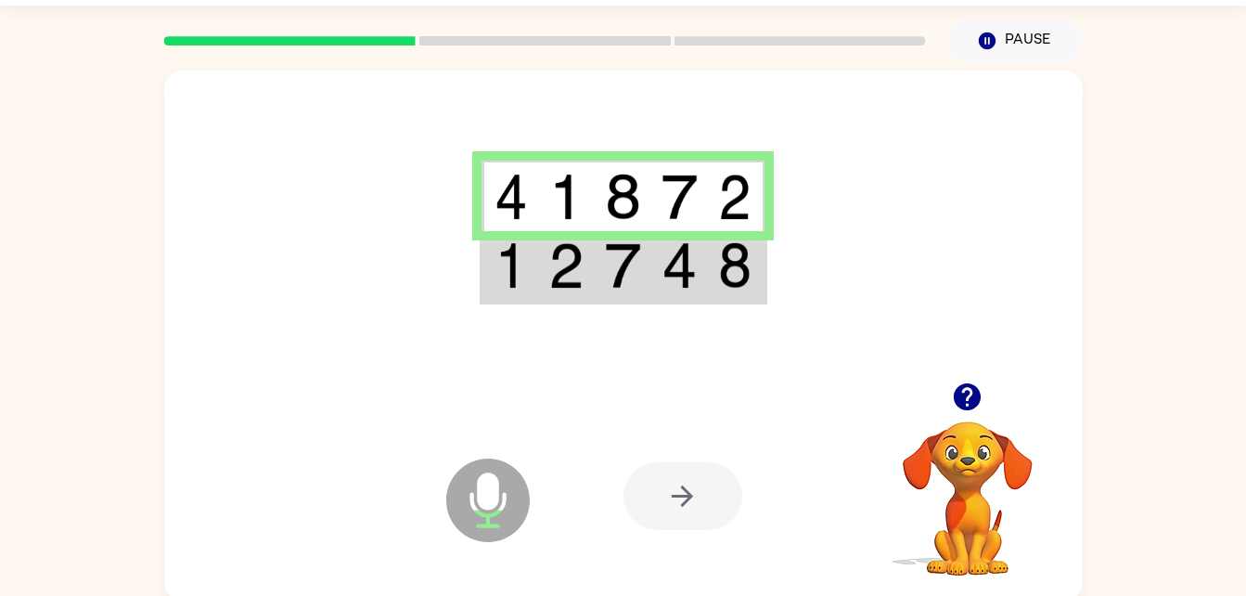
click at [687, 502] on div at bounding box center [683, 496] width 119 height 68
click at [685, 505] on div at bounding box center [683, 496] width 119 height 68
click at [711, 471] on div at bounding box center [683, 496] width 119 height 68
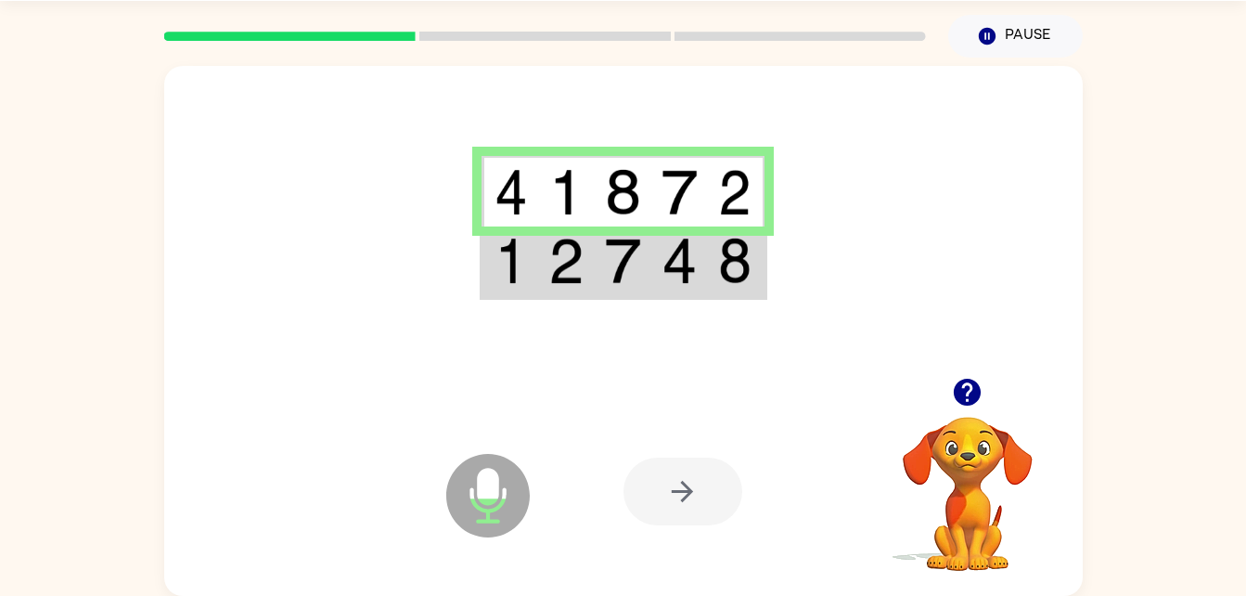
click at [666, 503] on div at bounding box center [683, 492] width 119 height 68
click at [659, 516] on div at bounding box center [683, 492] width 119 height 68
click at [652, 504] on div at bounding box center [683, 492] width 119 height 68
click at [658, 497] on div at bounding box center [683, 492] width 119 height 68
click at [629, 271] on img at bounding box center [622, 261] width 35 height 46
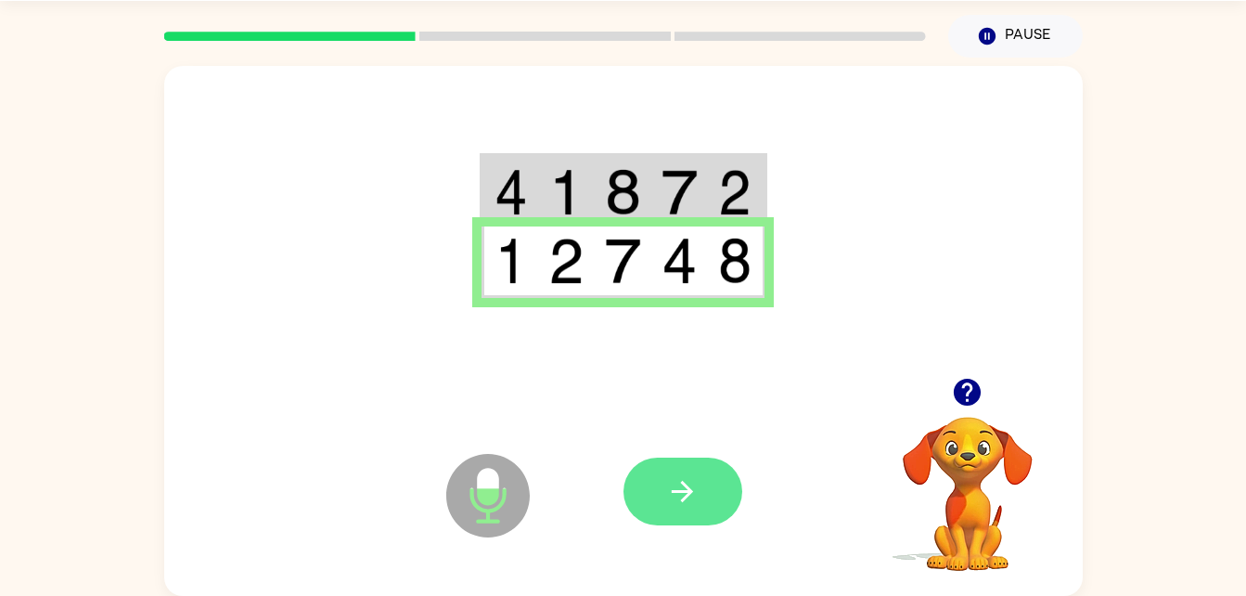
click at [717, 482] on button "button" at bounding box center [683, 492] width 119 height 68
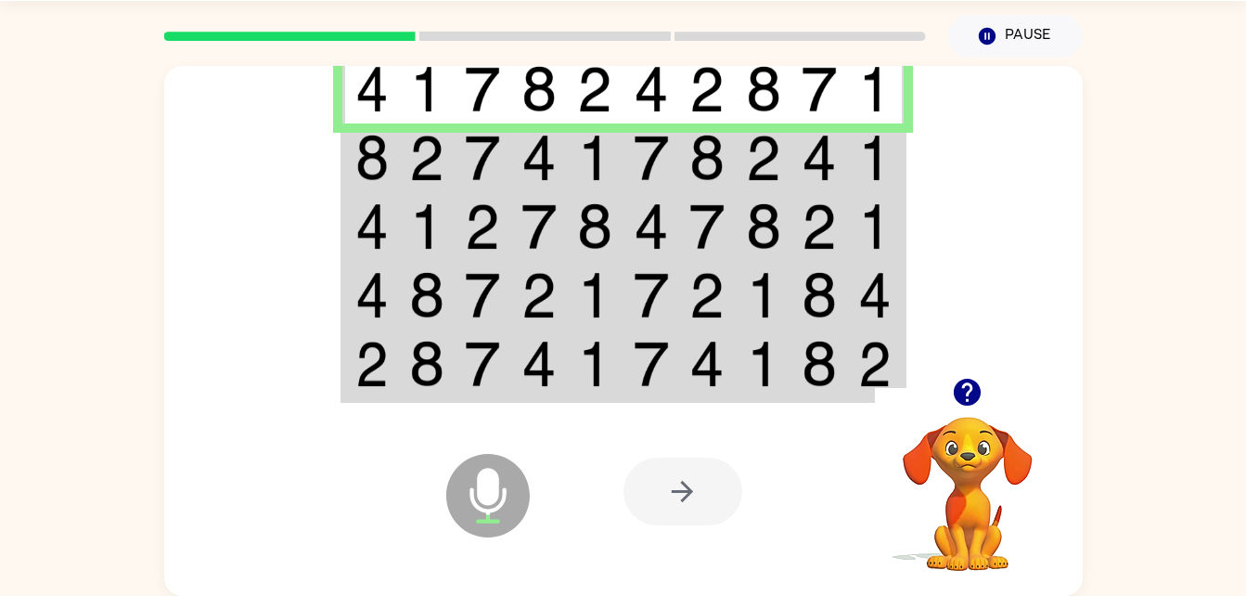
click at [382, 147] on img at bounding box center [371, 158] width 33 height 46
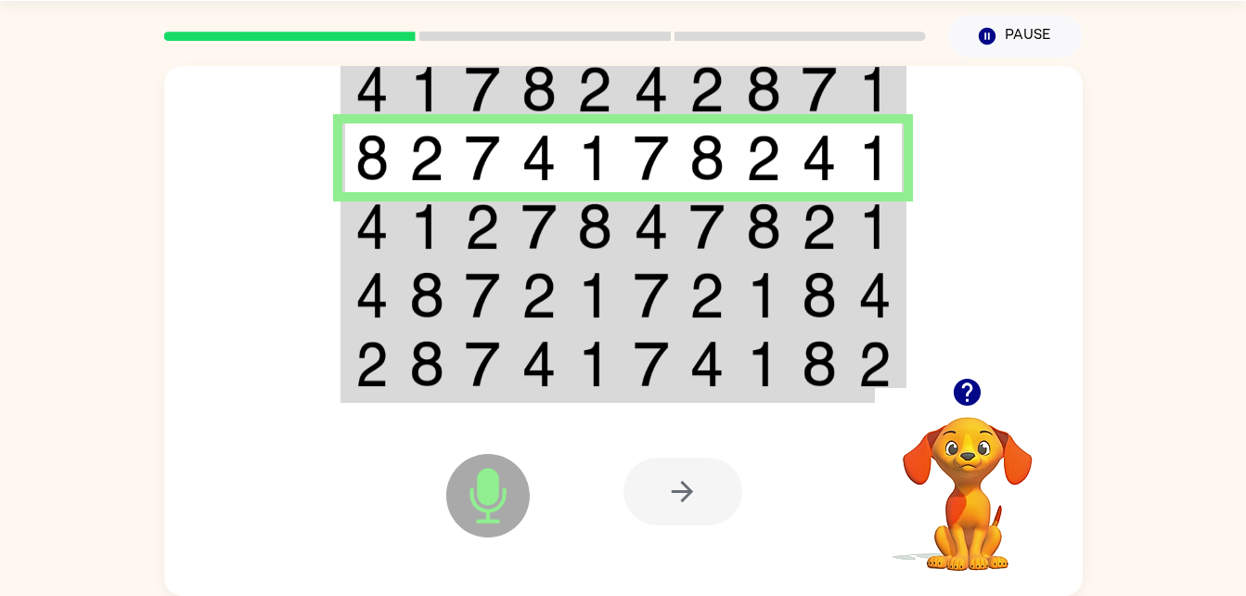
click at [381, 244] on img at bounding box center [371, 226] width 33 height 46
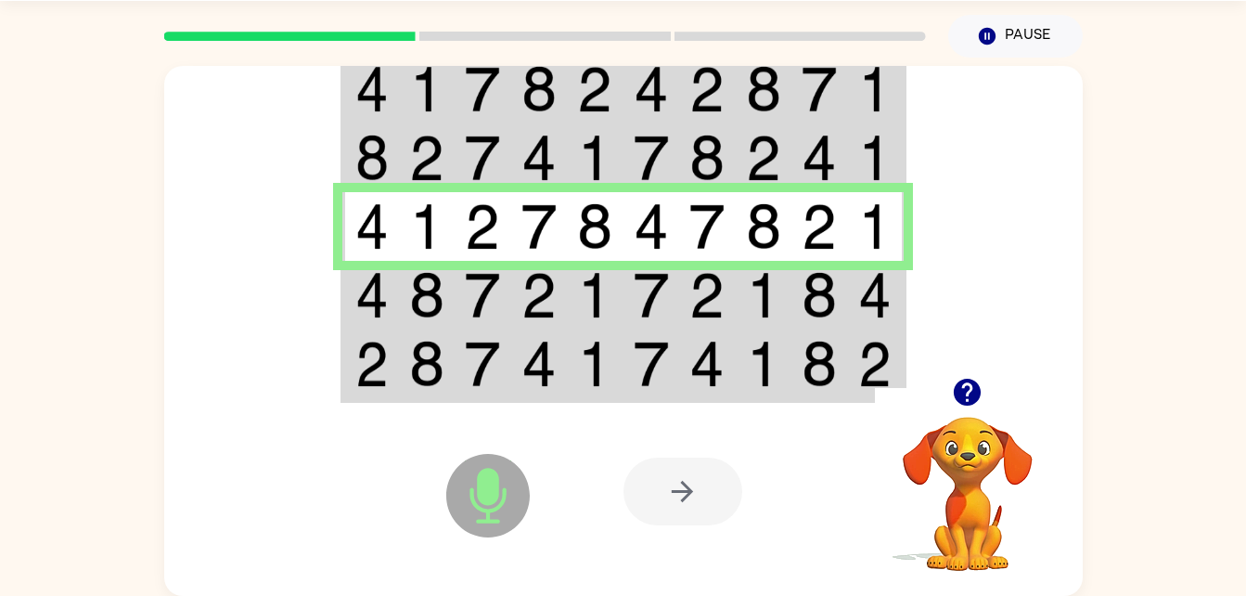
click at [383, 307] on img at bounding box center [371, 295] width 33 height 46
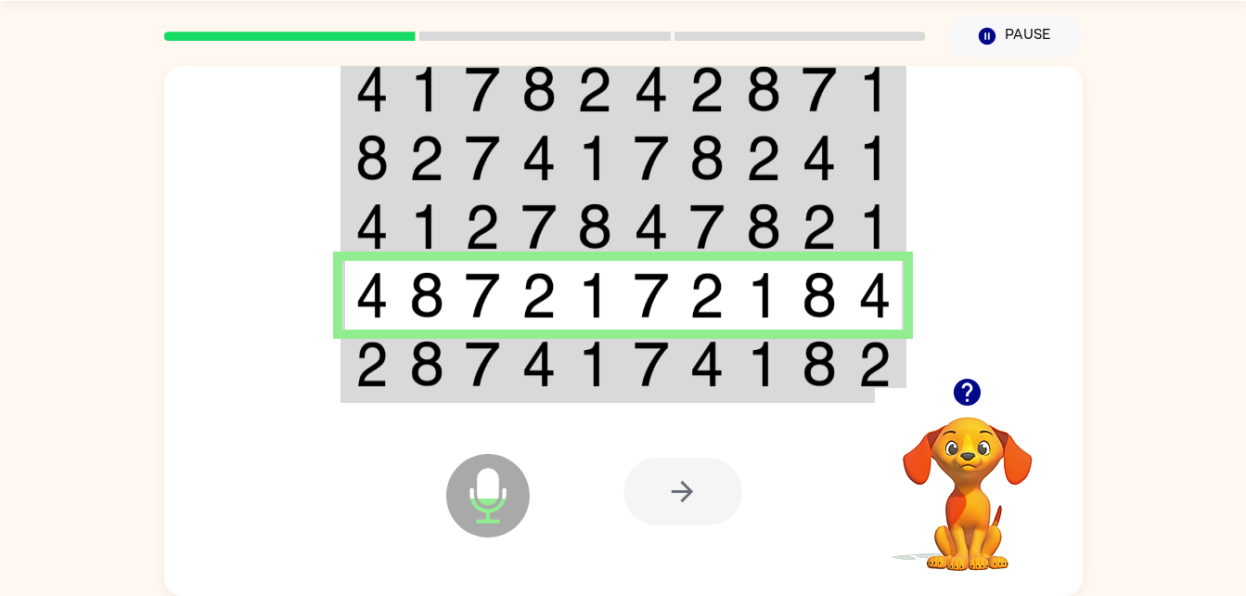
click at [368, 363] on img at bounding box center [371, 364] width 33 height 46
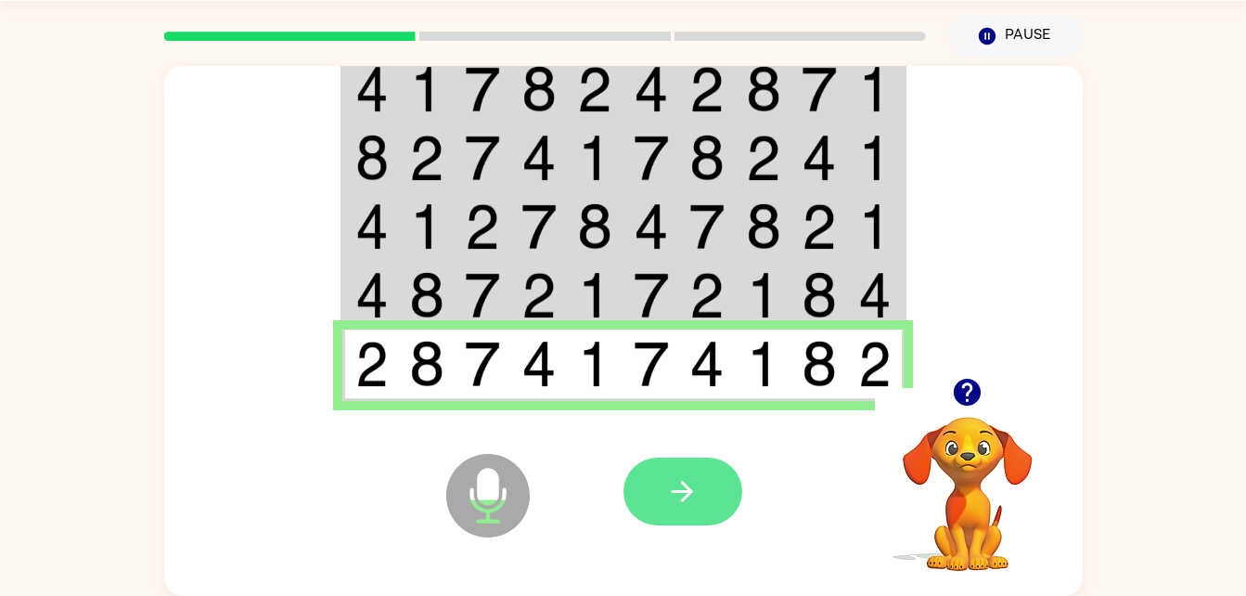
click at [683, 511] on button "button" at bounding box center [683, 492] width 119 height 68
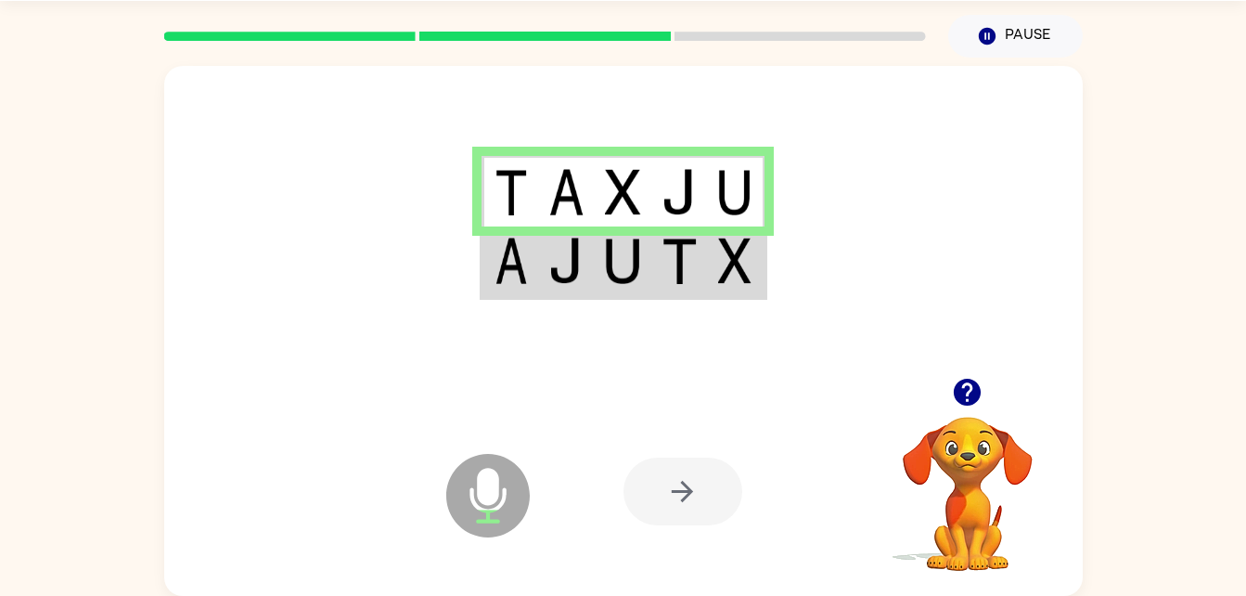
click at [641, 277] on td at bounding box center [623, 261] width 57 height 71
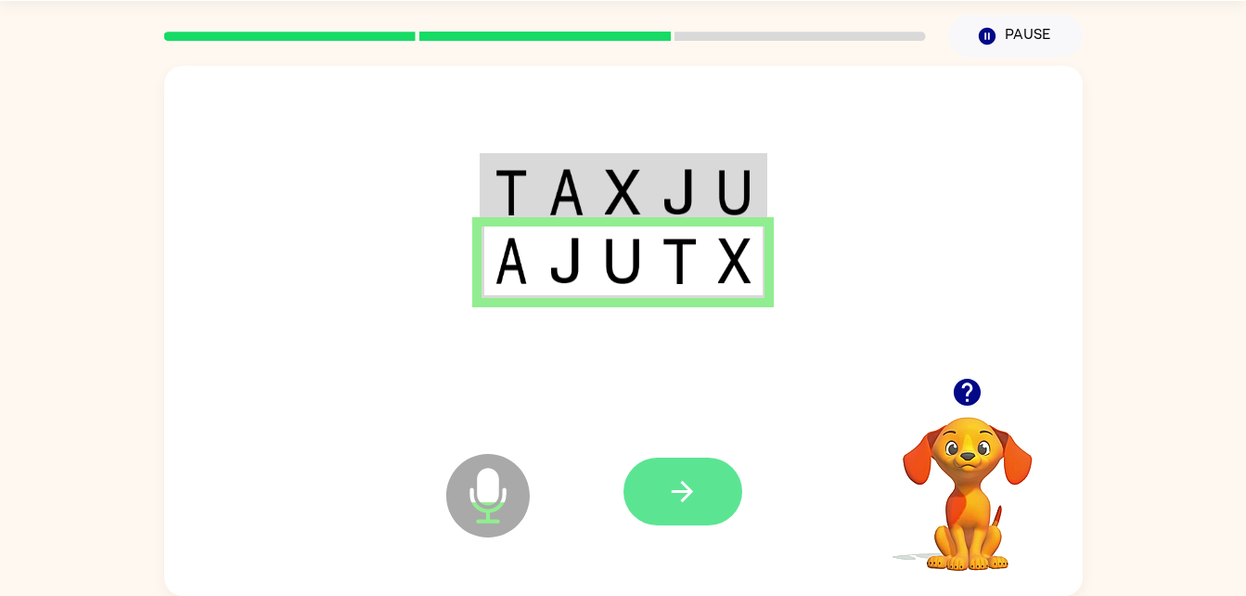
click at [688, 525] on button "button" at bounding box center [683, 492] width 119 height 68
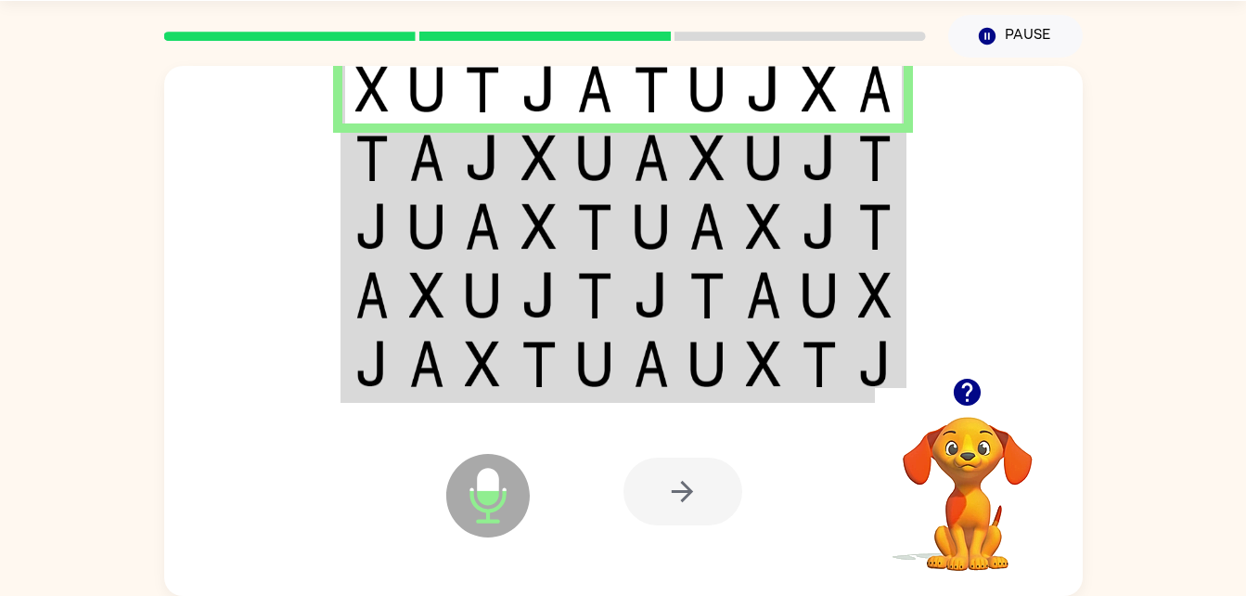
click at [747, 150] on img at bounding box center [763, 158] width 35 height 46
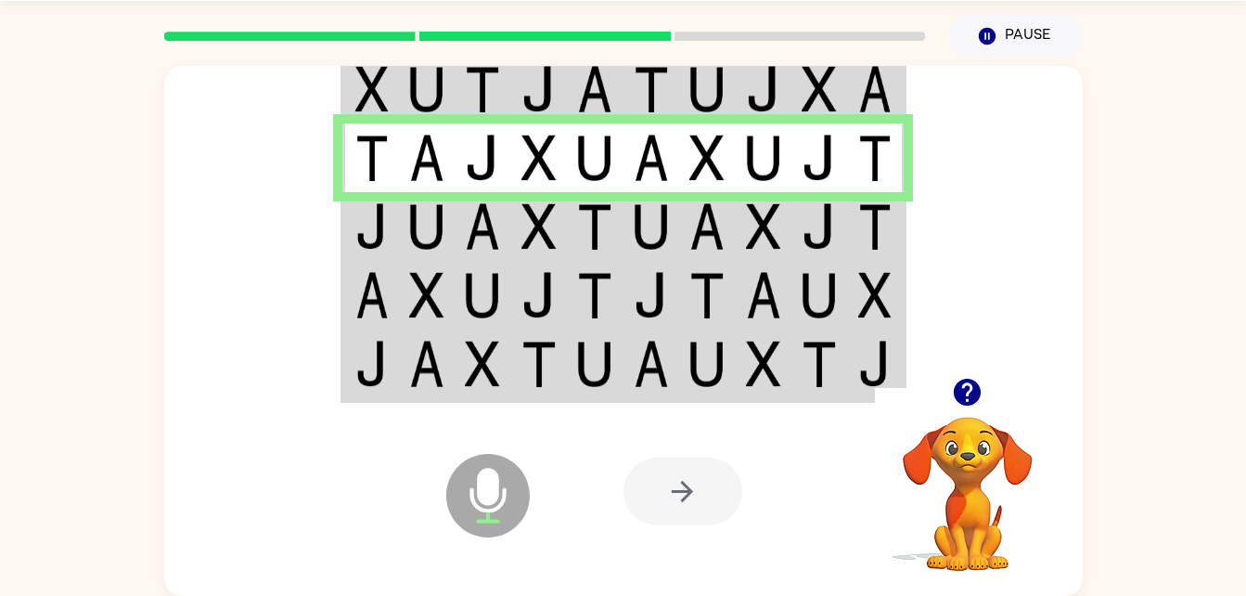
click at [405, 248] on td at bounding box center [427, 226] width 57 height 69
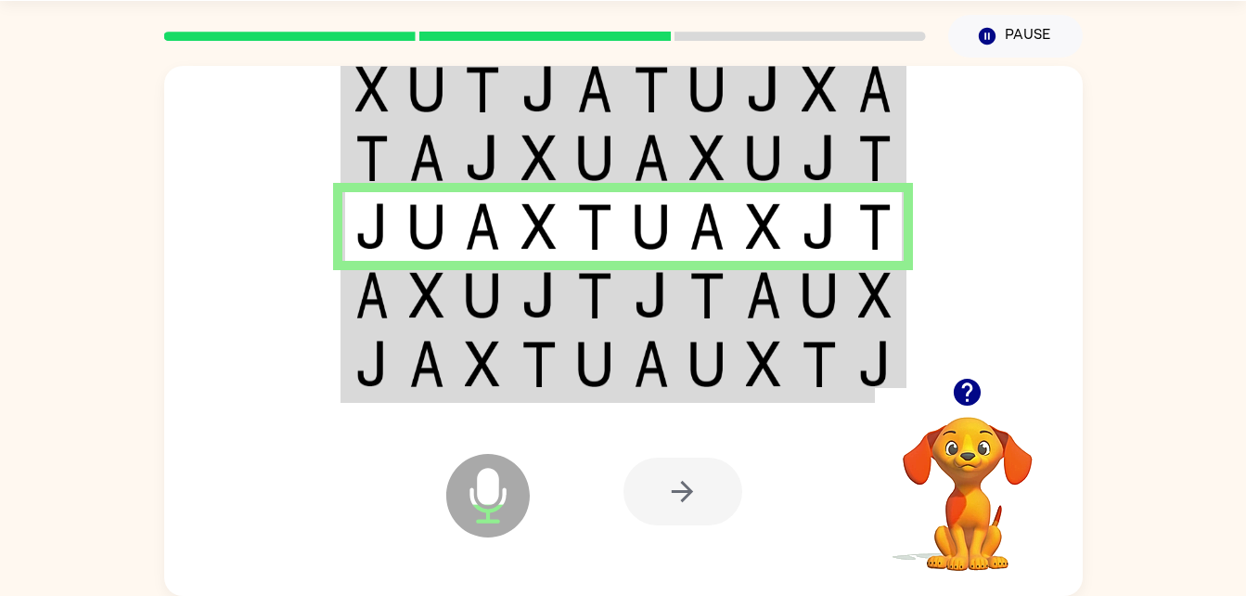
click at [343, 307] on td at bounding box center [370, 295] width 57 height 69
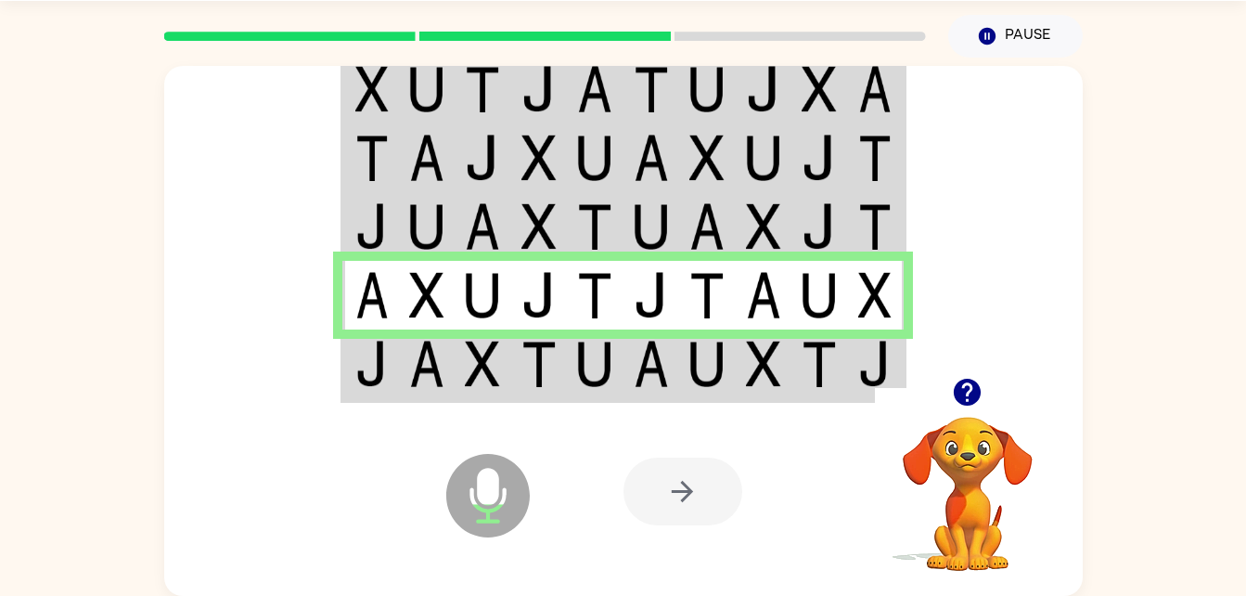
click at [687, 490] on div at bounding box center [683, 492] width 119 height 68
click at [611, 368] on img at bounding box center [594, 364] width 35 height 46
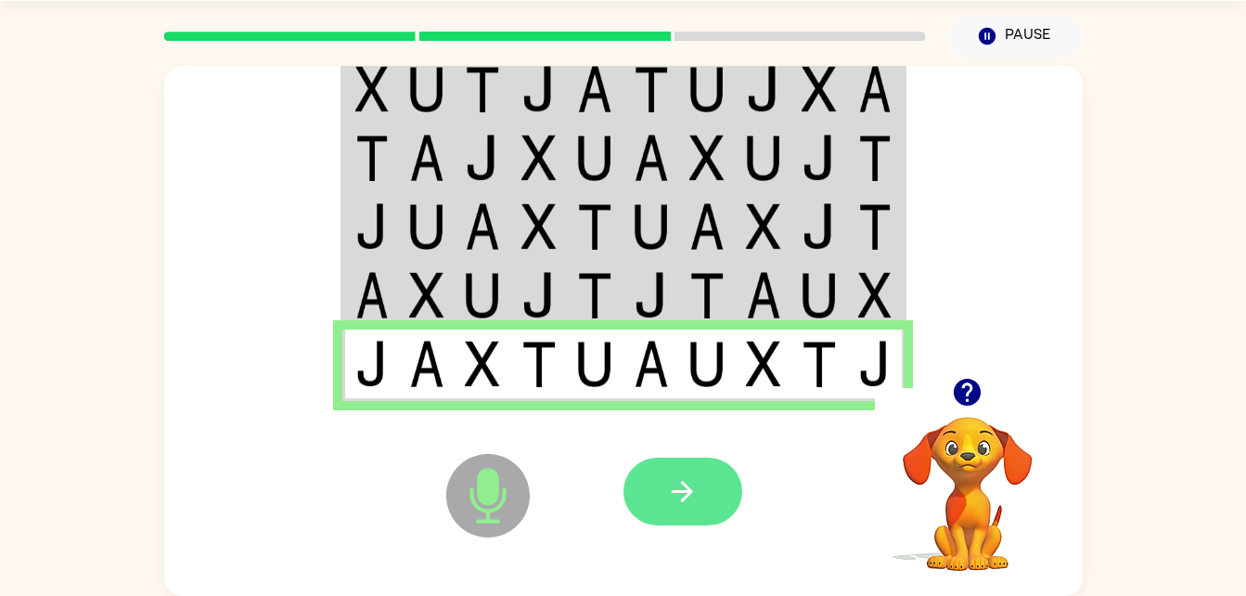
click at [684, 510] on button "button" at bounding box center [683, 492] width 119 height 68
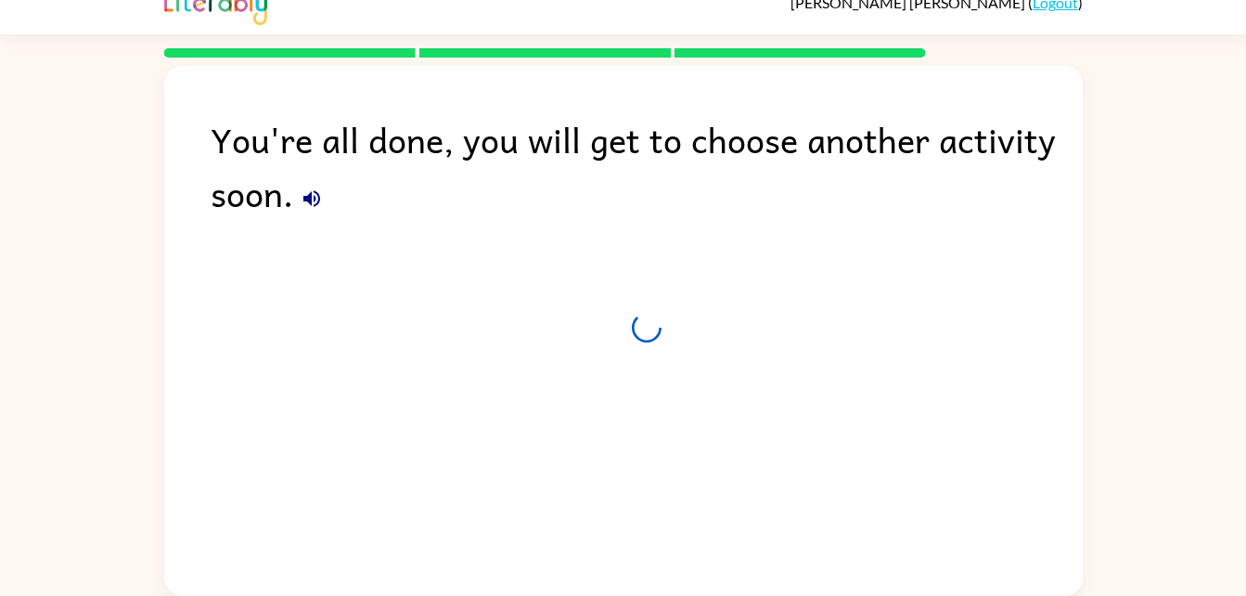
scroll to position [23, 0]
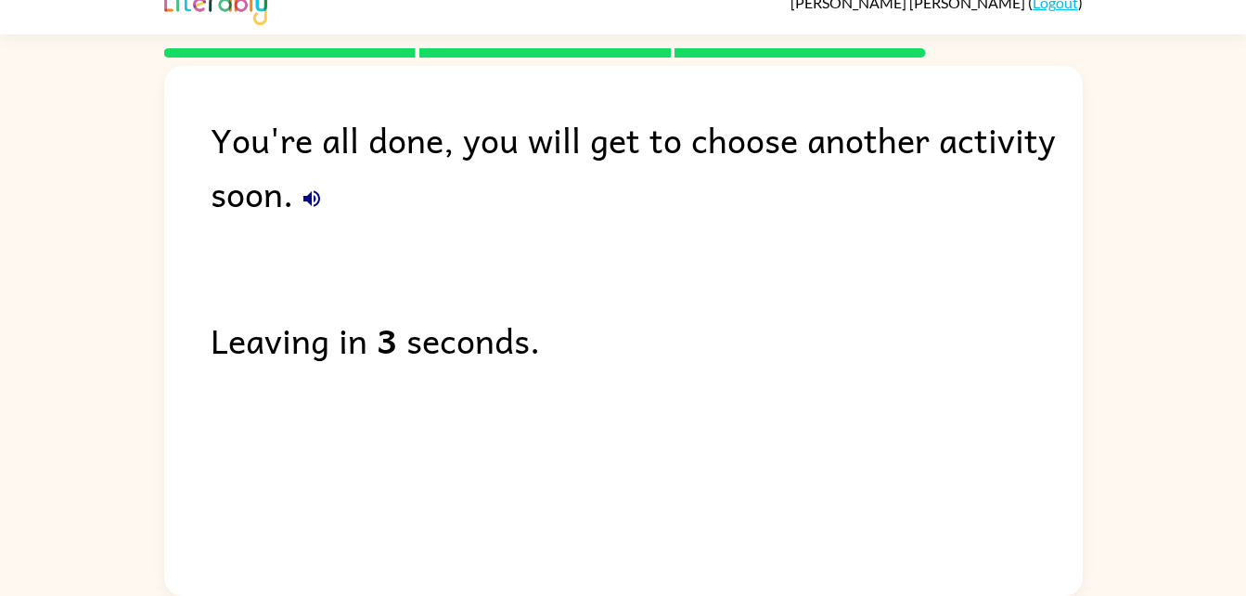
click at [316, 208] on icon "button" at bounding box center [312, 198] width 22 height 22
